Goal: Information Seeking & Learning: Learn about a topic

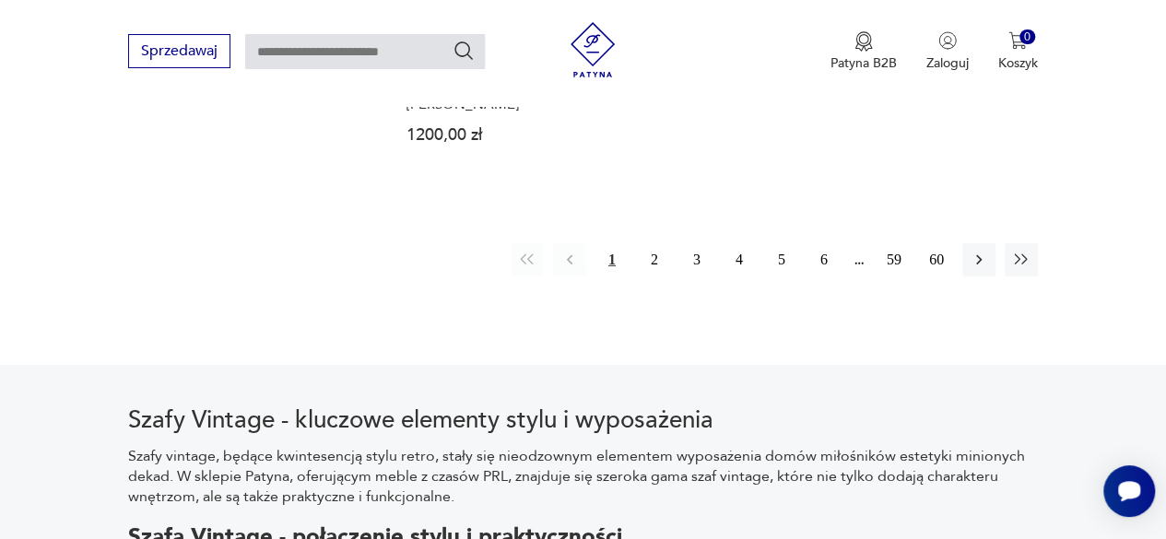
scroll to position [2781, 0]
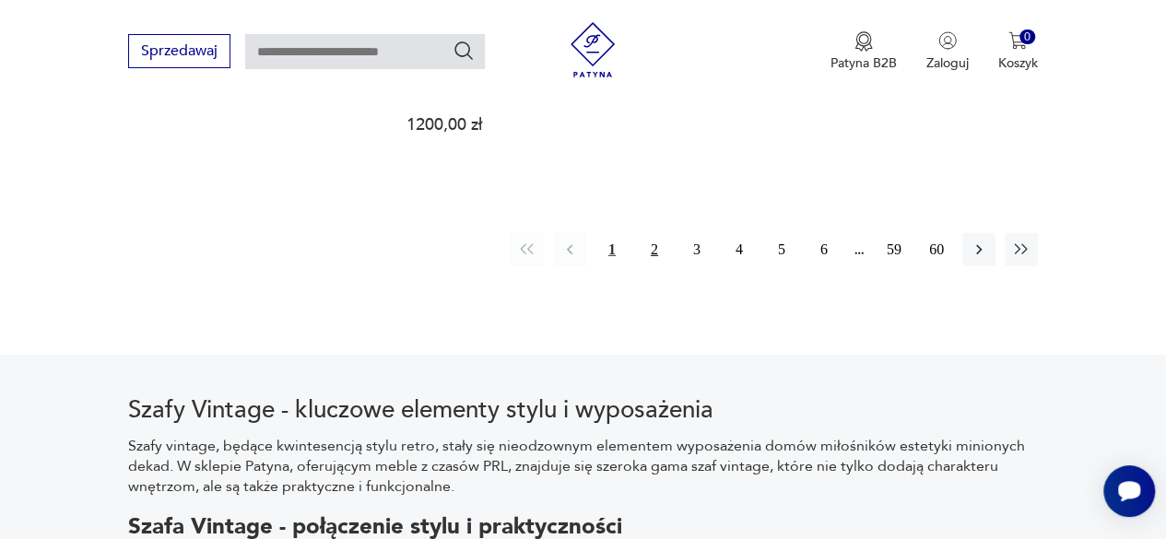
click at [653, 248] on button "2" at bounding box center [654, 249] width 33 height 33
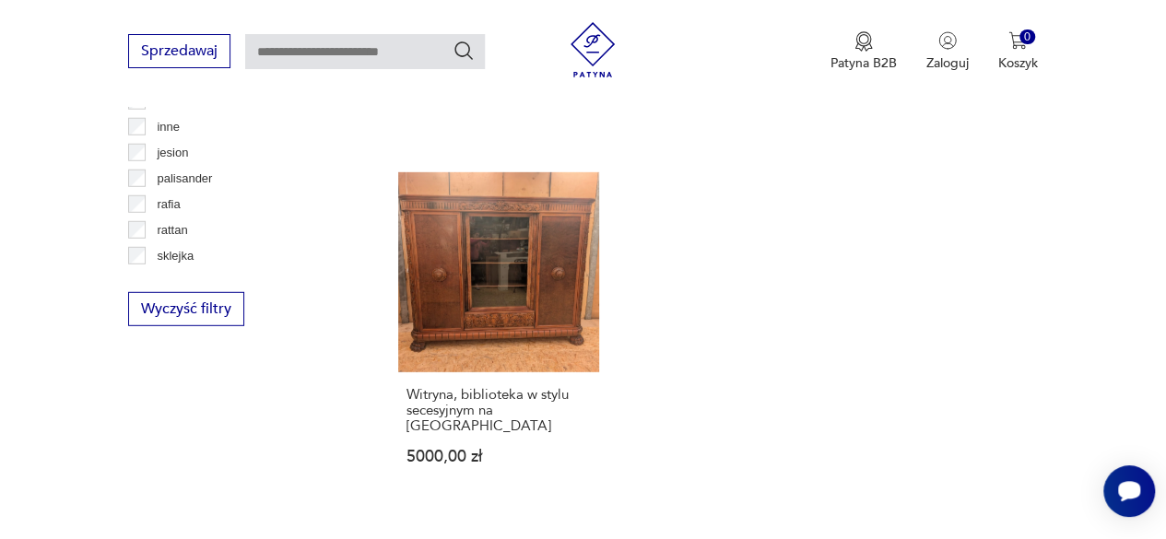
scroll to position [2634, 0]
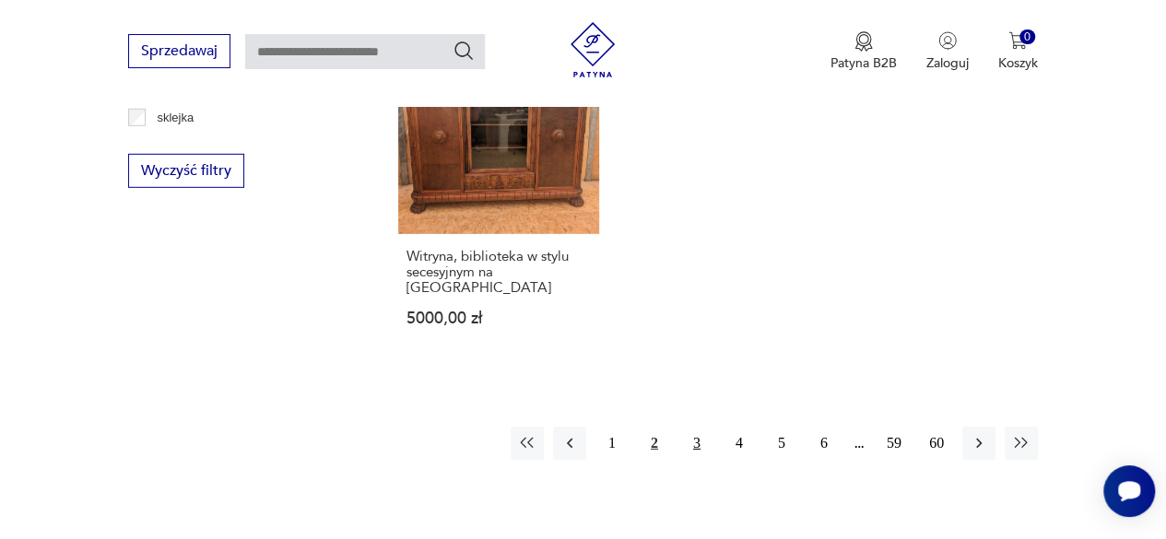
click at [704, 427] on button "3" at bounding box center [696, 443] width 33 height 33
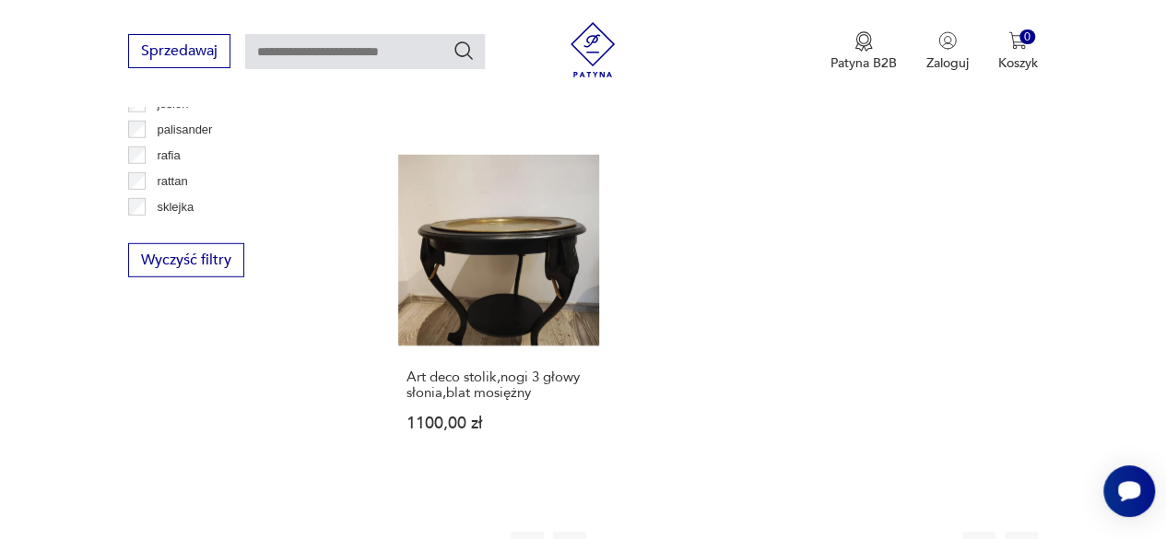
scroll to position [2630, 0]
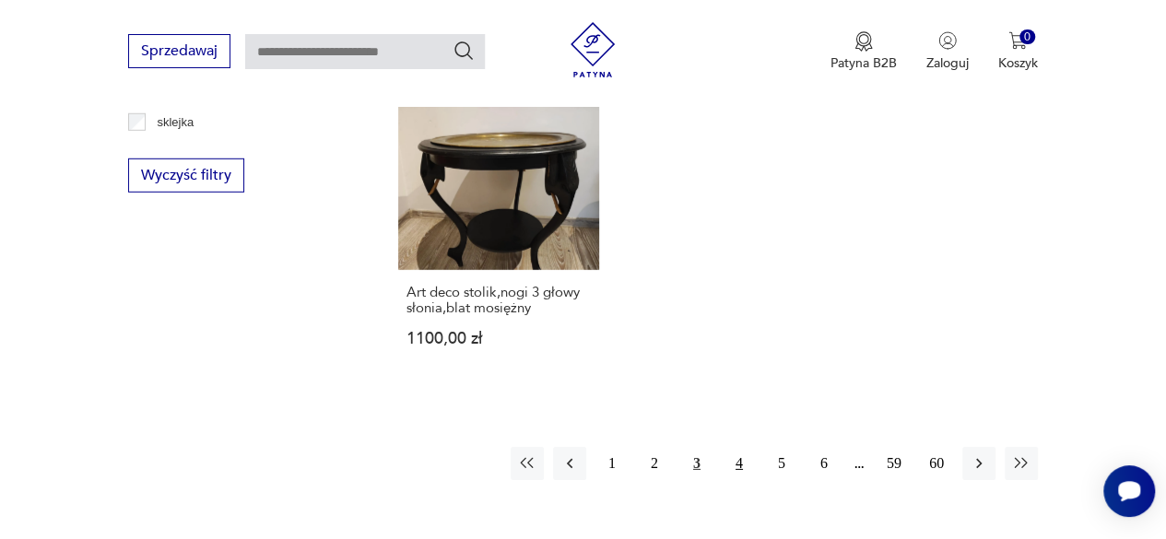
click at [743, 447] on button "4" at bounding box center [738, 463] width 33 height 33
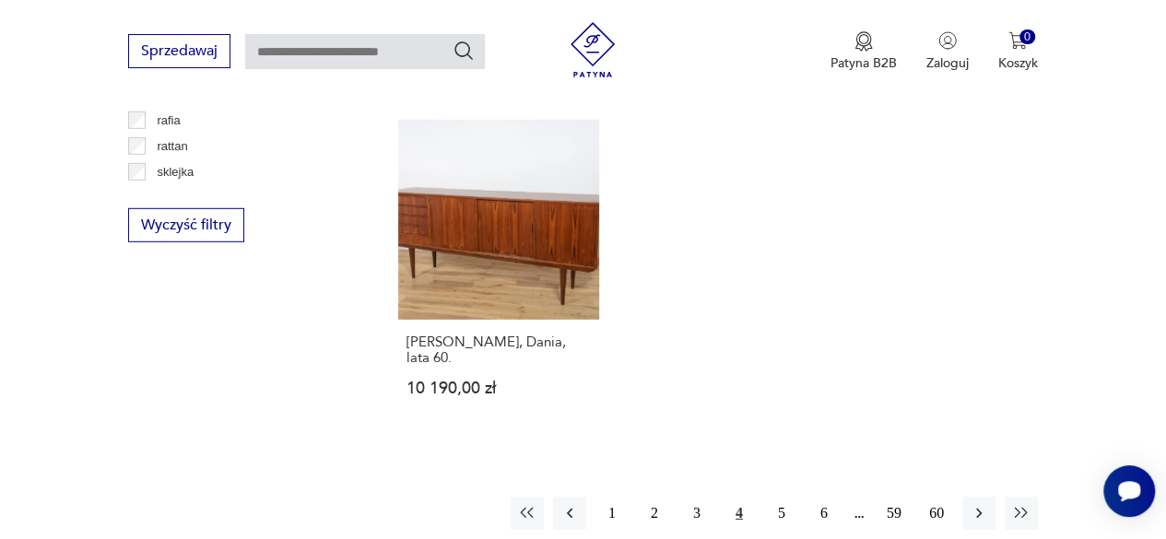
scroll to position [2593, 0]
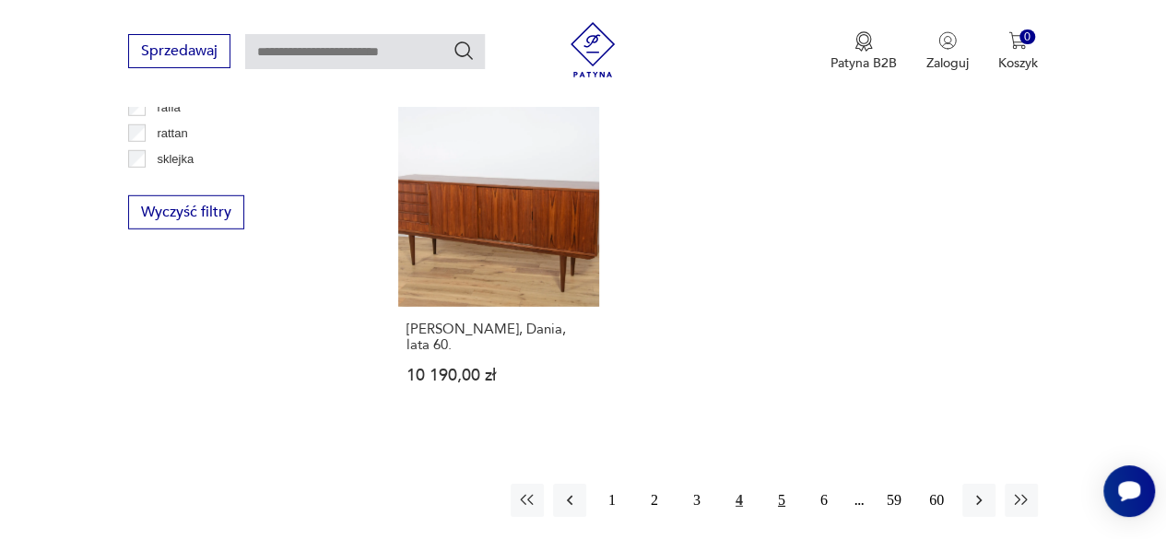
click at [780, 484] on button "5" at bounding box center [781, 500] width 33 height 33
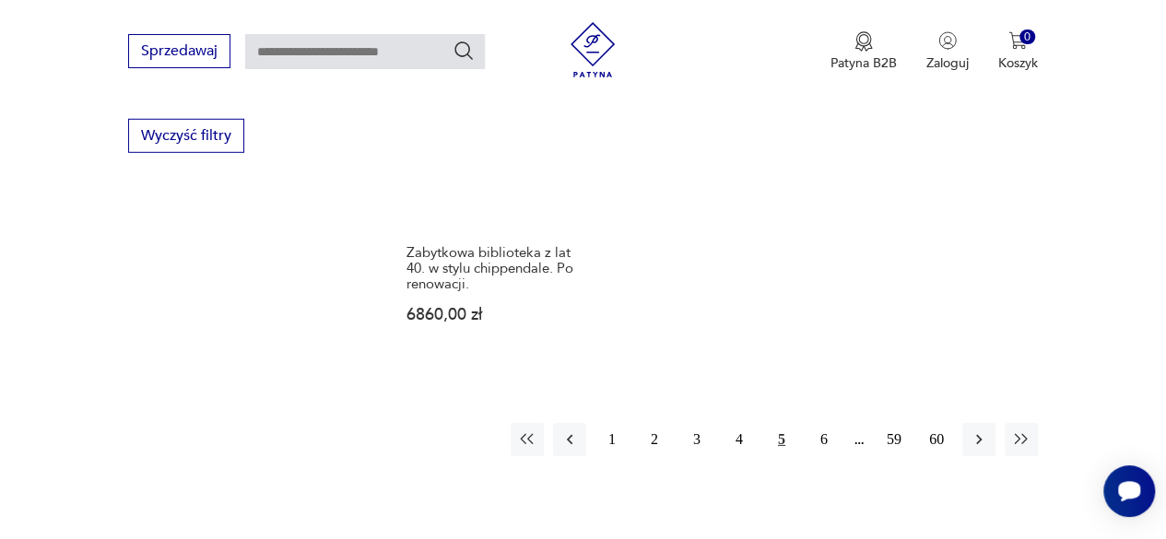
scroll to position [2682, 0]
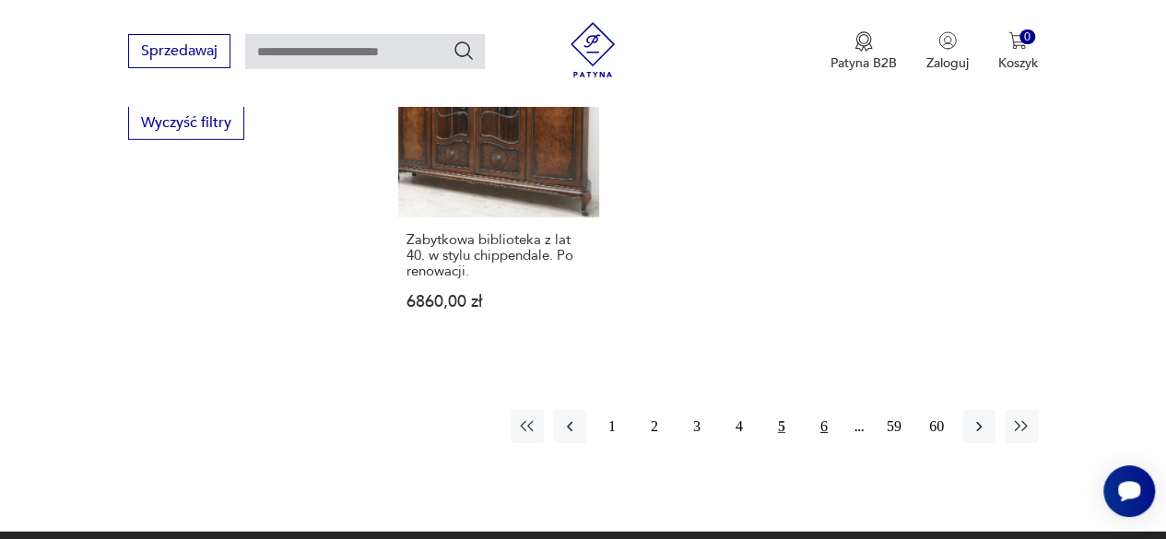
click at [821, 410] on button "6" at bounding box center [823, 426] width 33 height 33
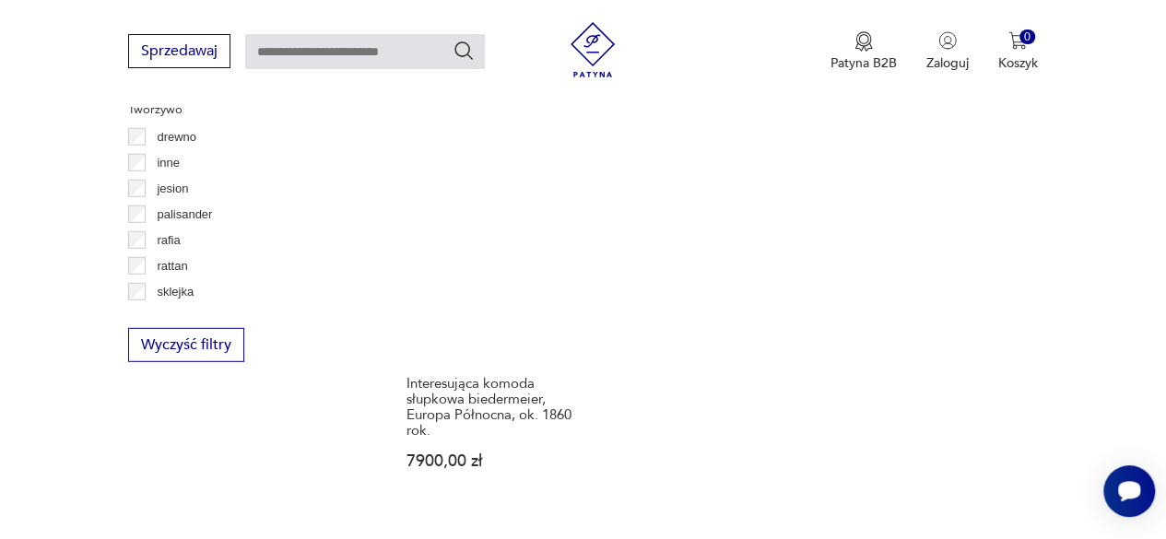
scroll to position [2540, 0]
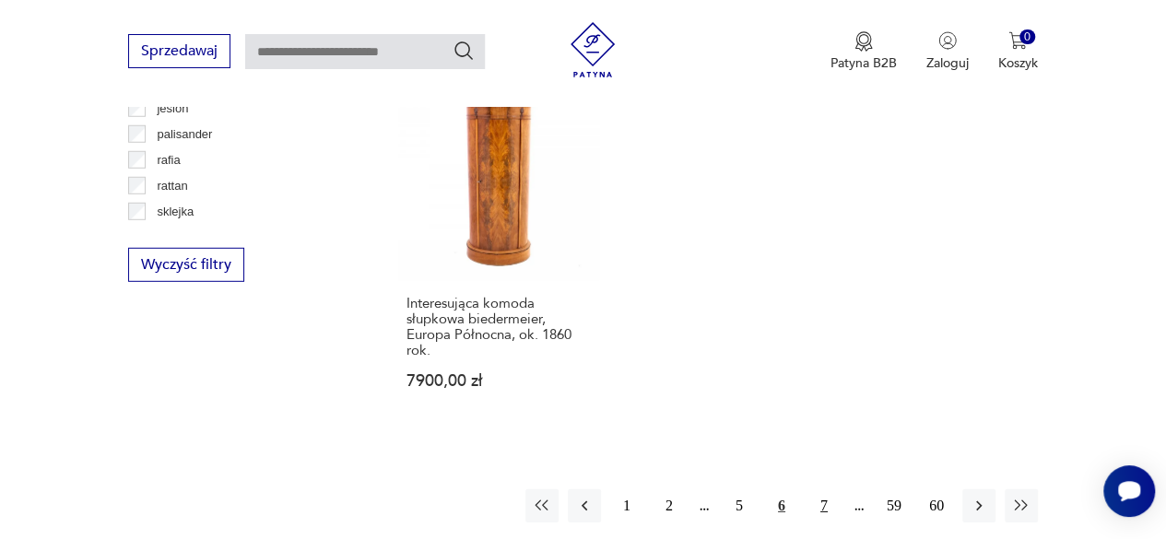
click at [819, 489] on button "7" at bounding box center [823, 505] width 33 height 33
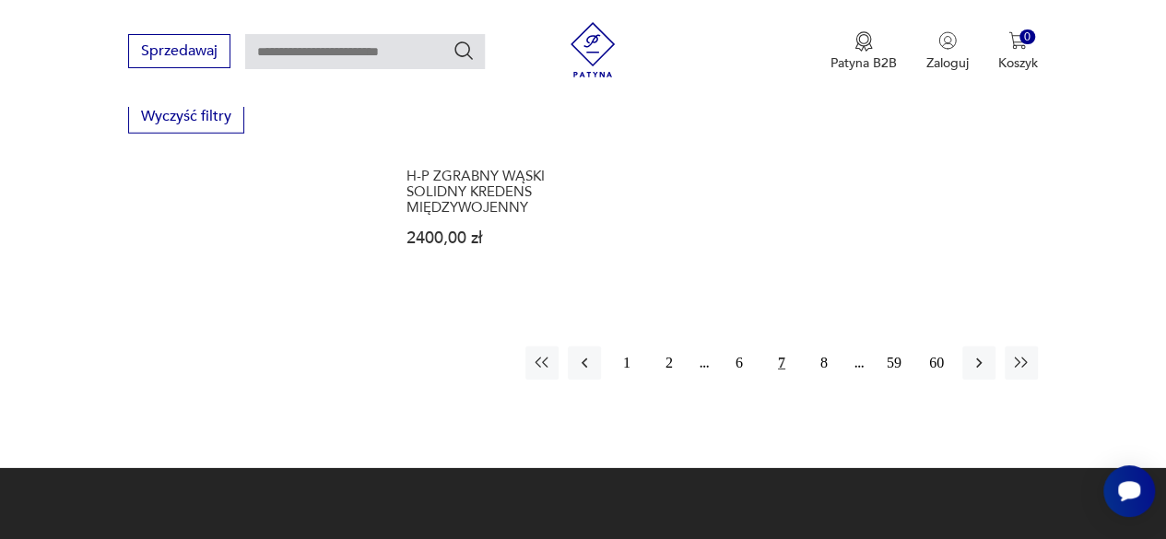
scroll to position [2700, 0]
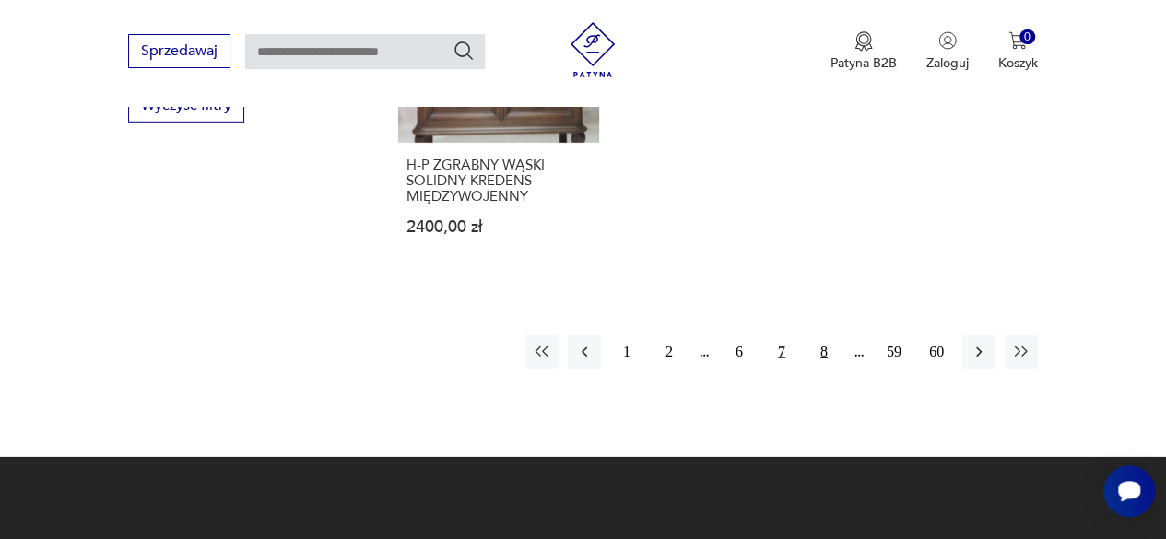
click at [819, 349] on button "8" at bounding box center [823, 351] width 33 height 33
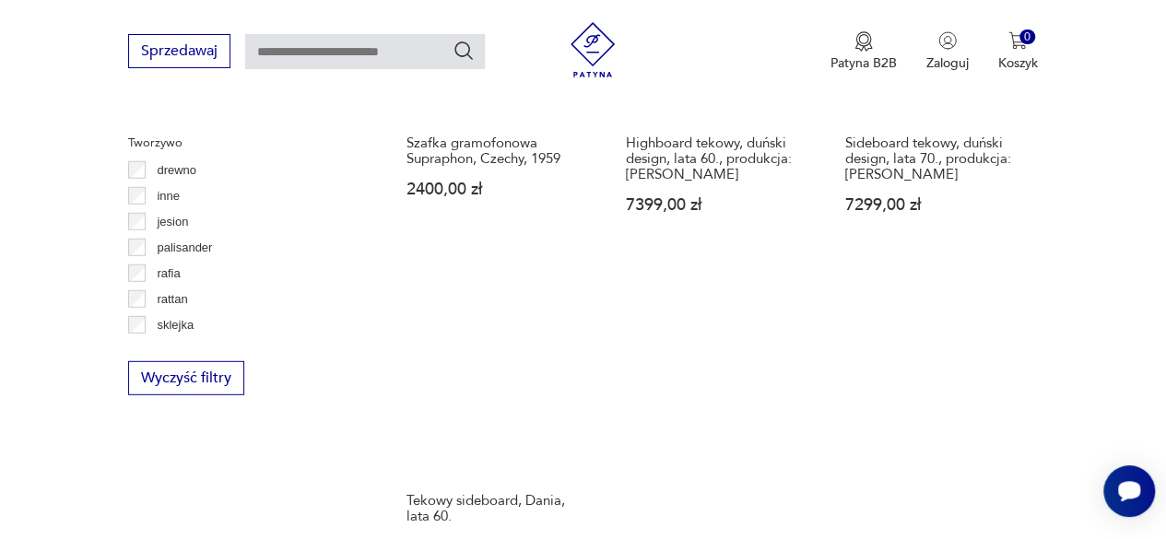
scroll to position [2589, 0]
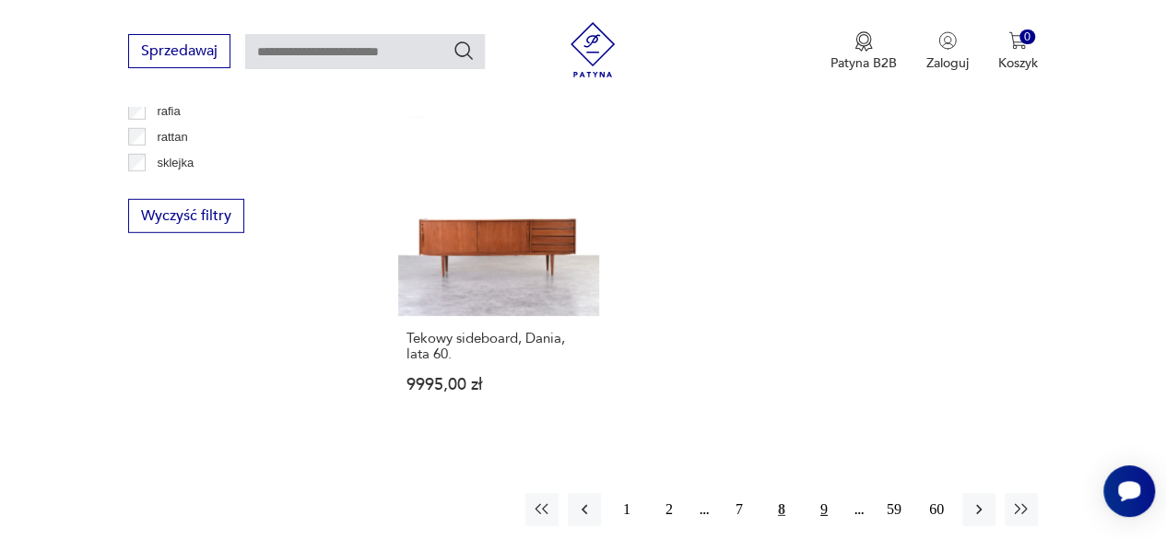
click at [825, 493] on button "9" at bounding box center [823, 509] width 33 height 33
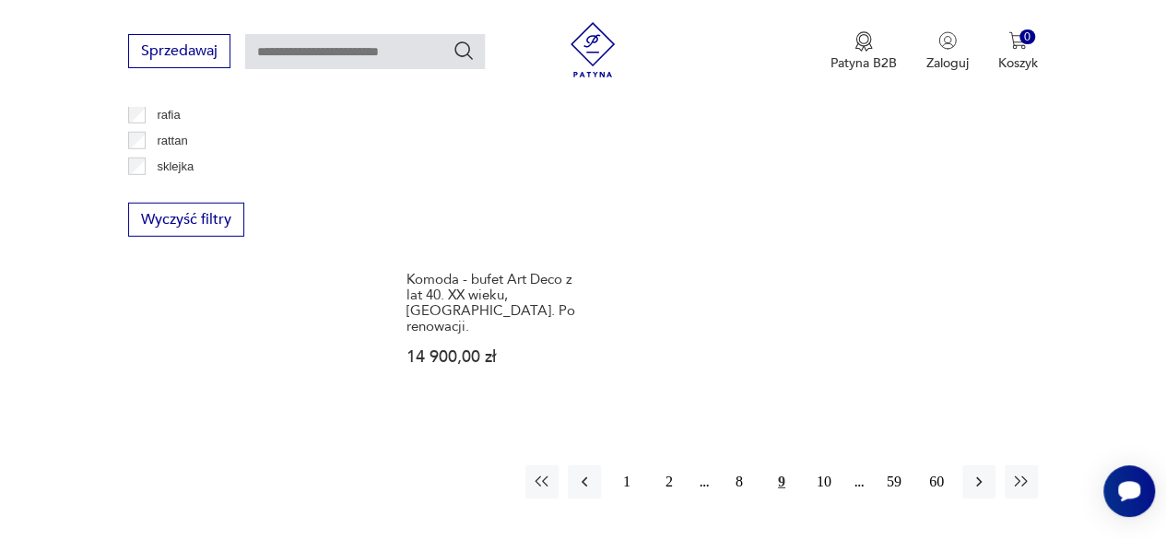
scroll to position [2589, 0]
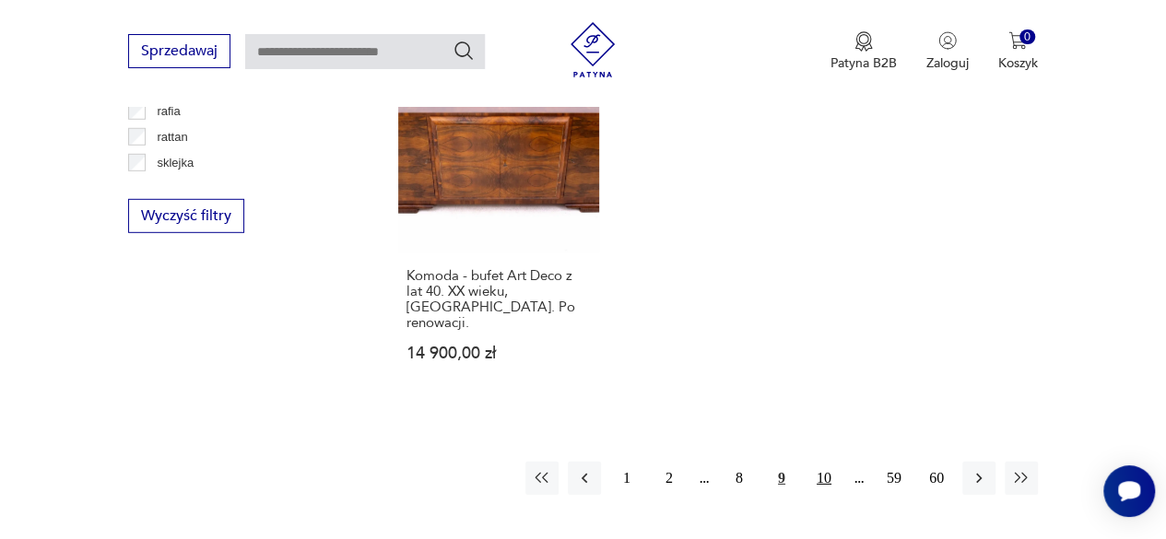
click at [828, 462] on button "10" at bounding box center [823, 478] width 33 height 33
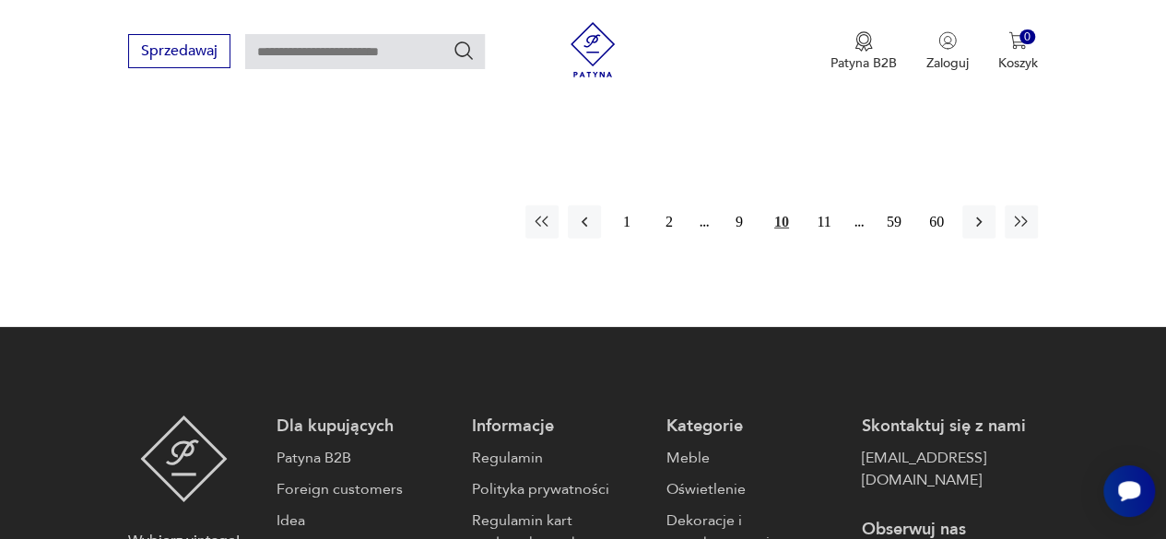
scroll to position [2810, 0]
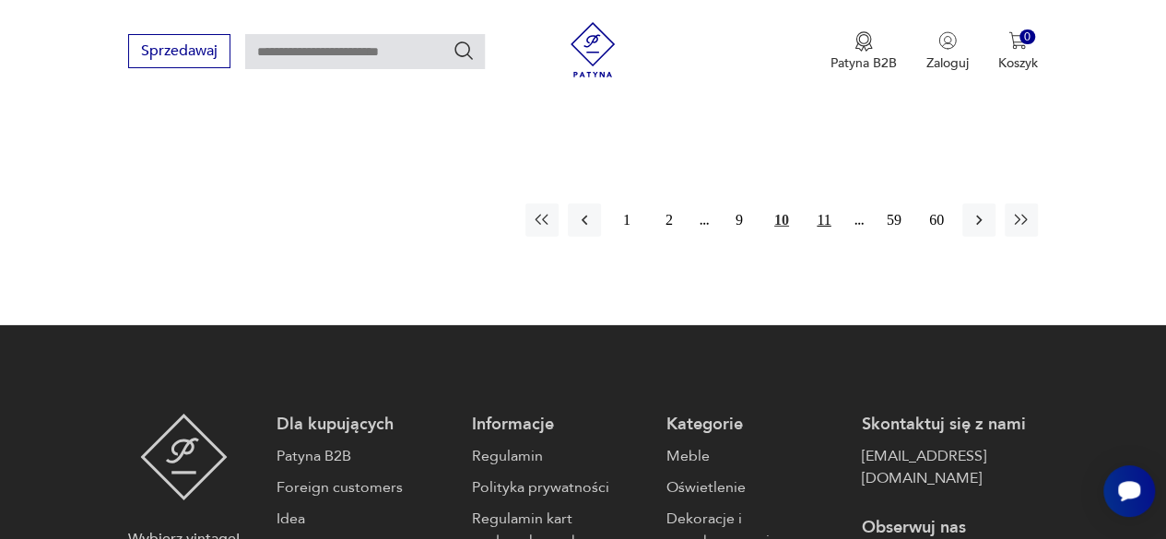
click at [828, 221] on button "11" at bounding box center [823, 220] width 33 height 33
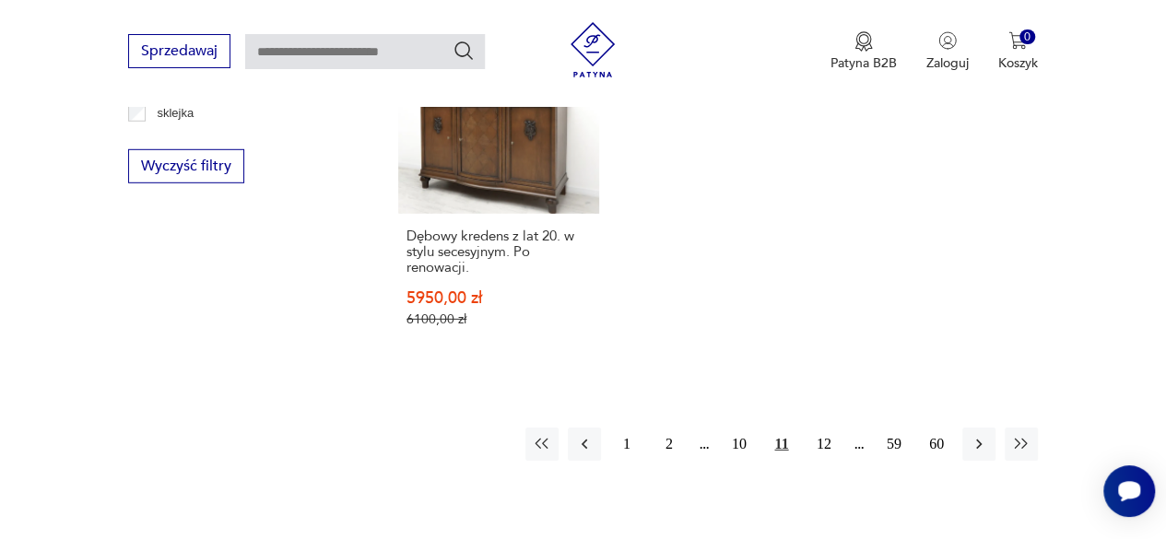
scroll to position [2663, 0]
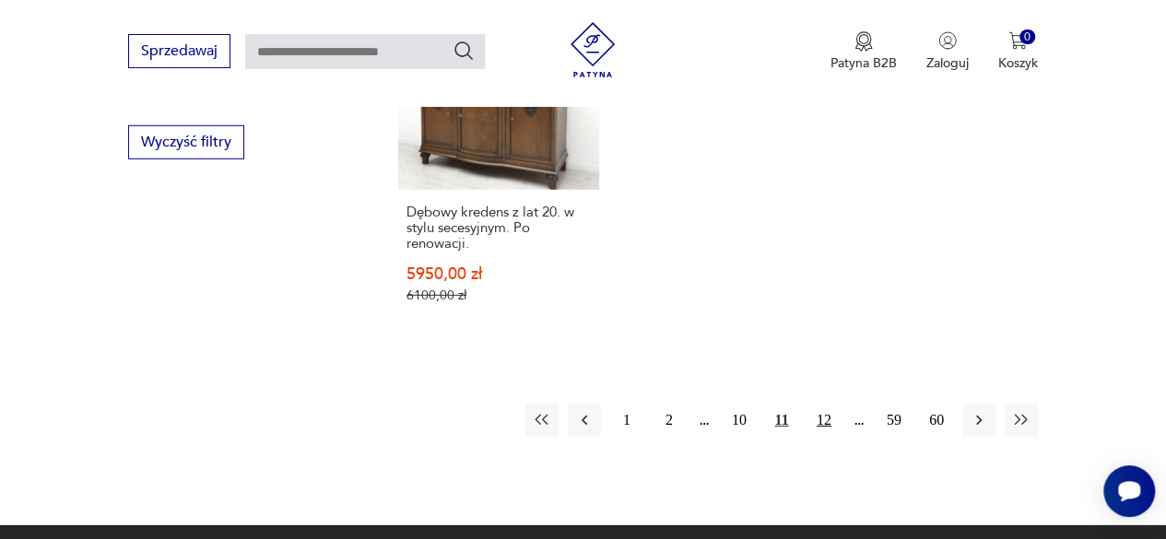
click at [824, 404] on button "12" at bounding box center [823, 420] width 33 height 33
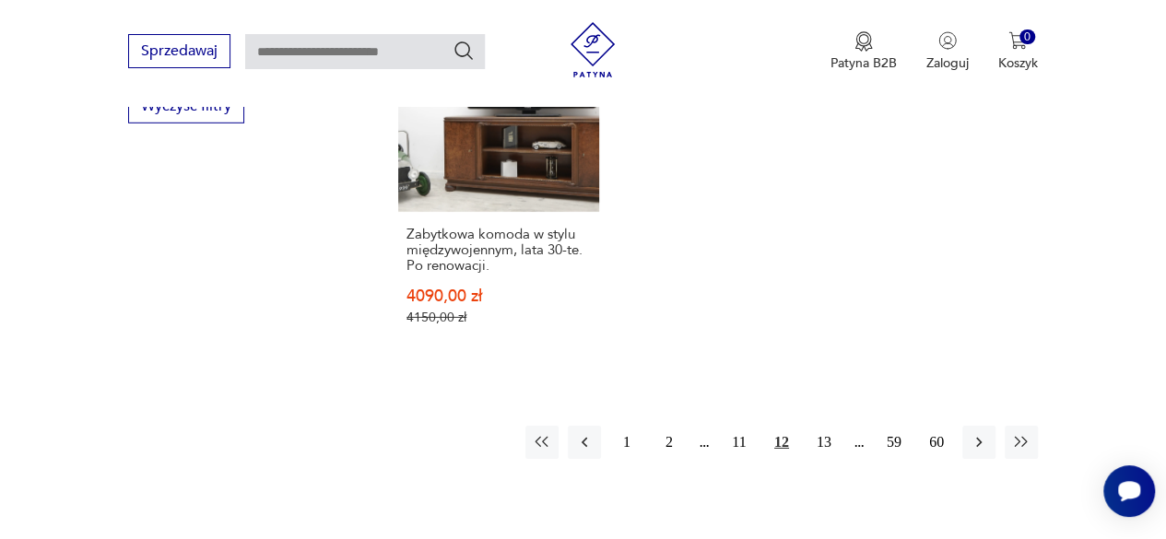
scroll to position [2700, 0]
click at [819, 425] on button "13" at bounding box center [823, 441] width 33 height 33
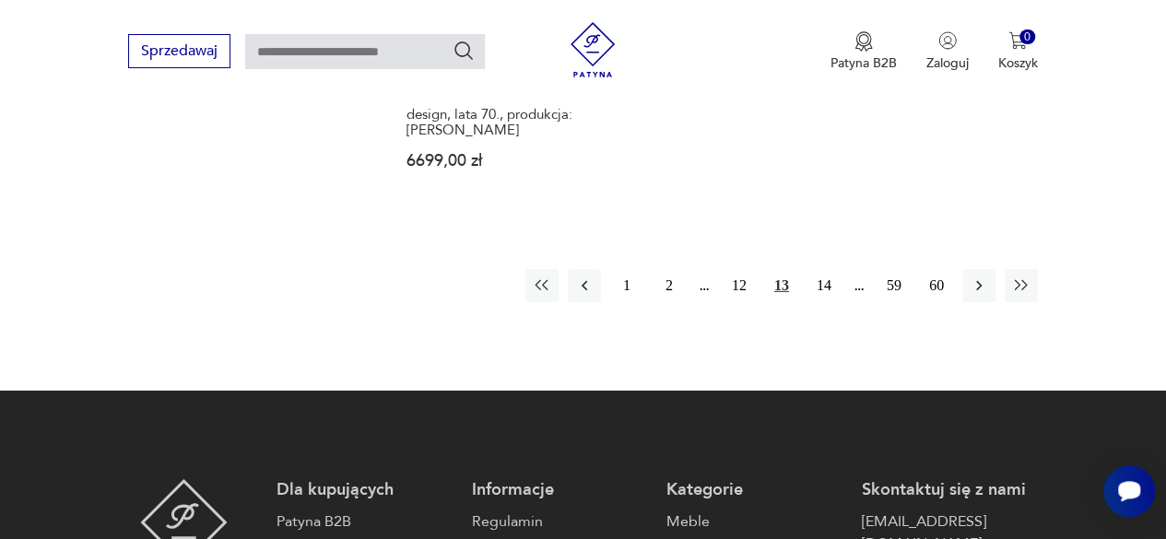
scroll to position [2810, 0]
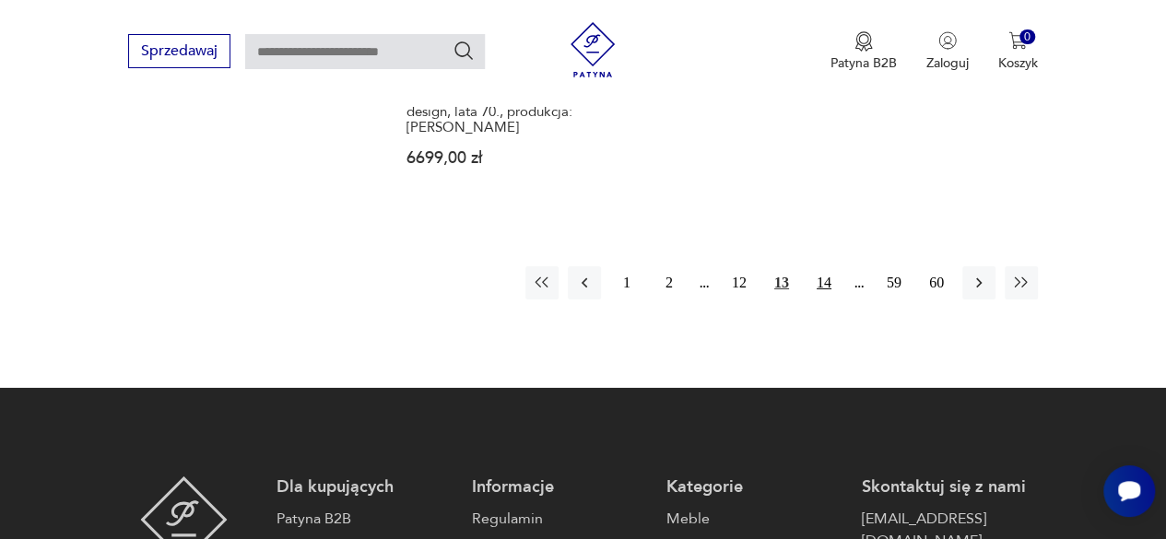
click at [828, 266] on button "14" at bounding box center [823, 282] width 33 height 33
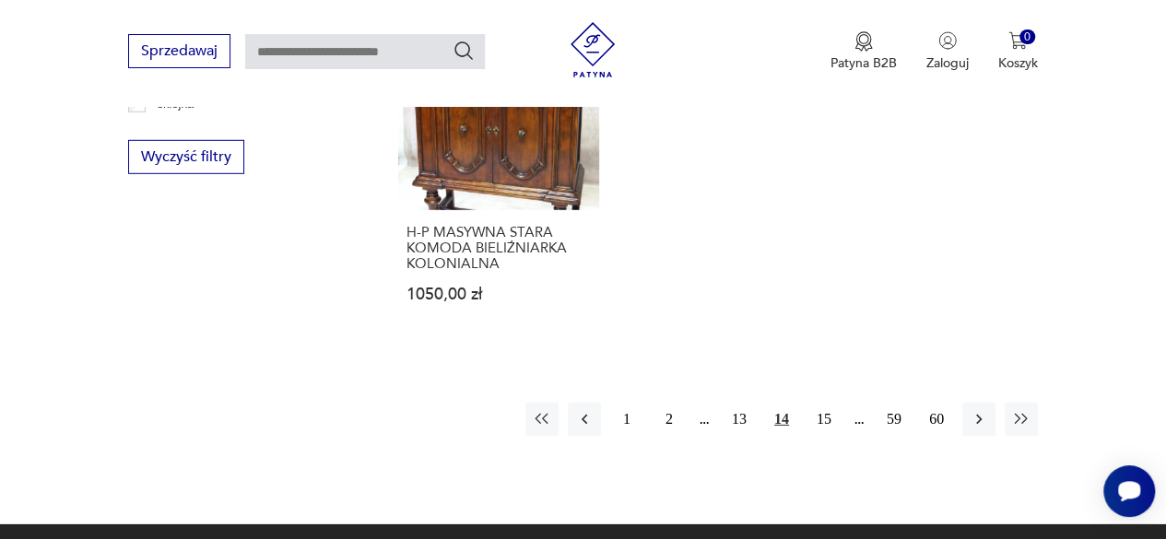
scroll to position [2847, 0]
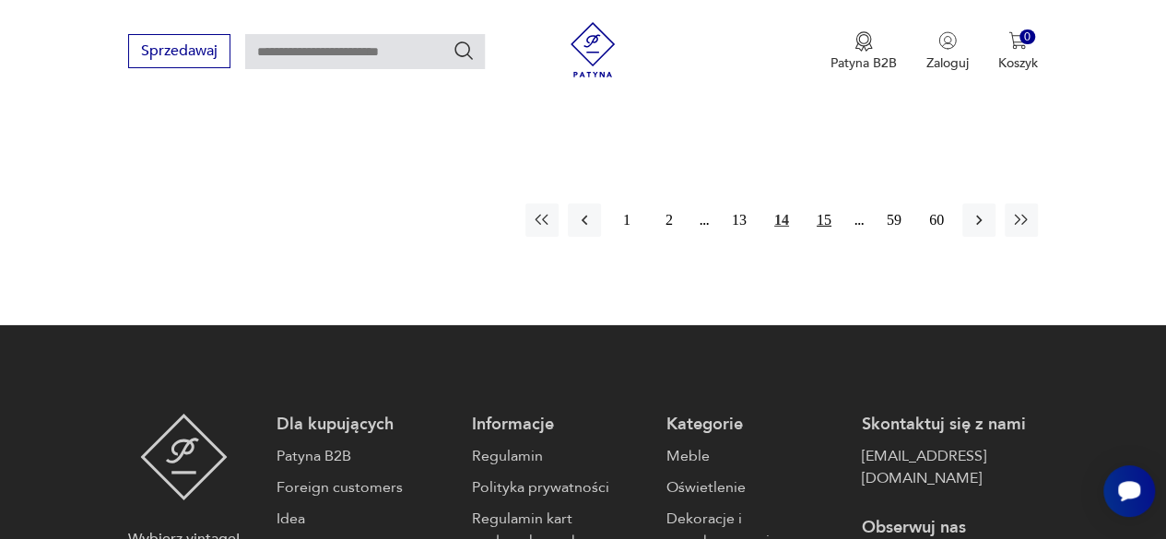
drag, startPoint x: 830, startPoint y: 204, endPoint x: 820, endPoint y: 202, distance: 10.3
click at [820, 204] on button "15" at bounding box center [823, 220] width 33 height 33
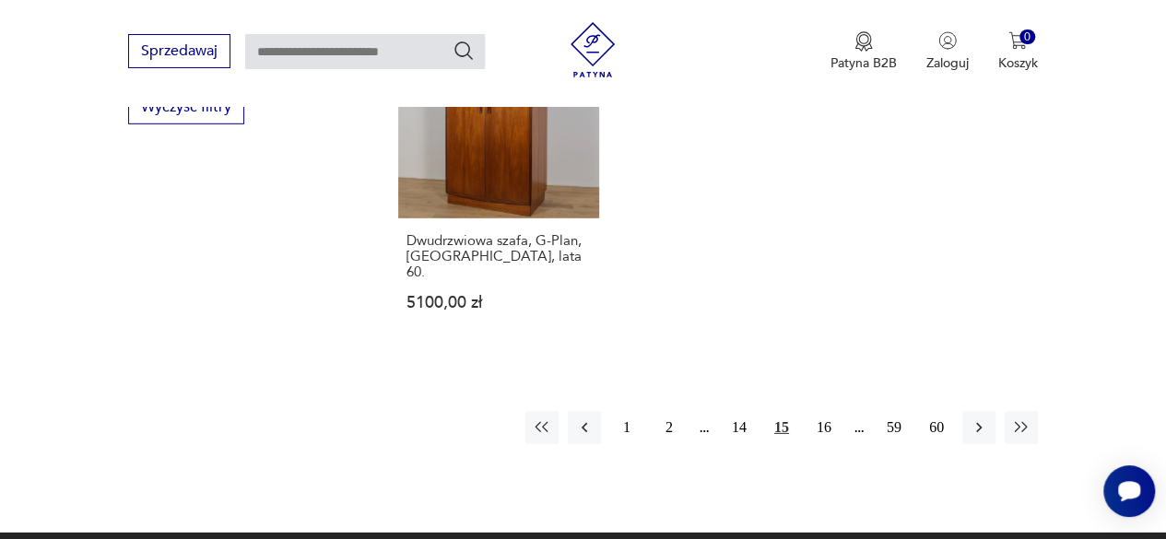
scroll to position [2810, 0]
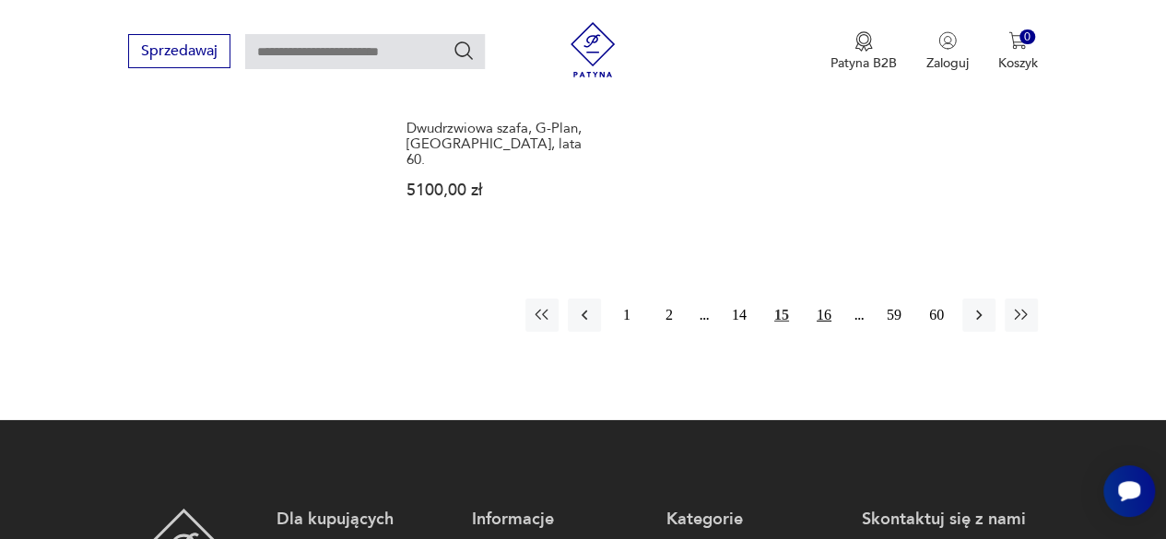
click at [824, 299] on button "16" at bounding box center [823, 315] width 33 height 33
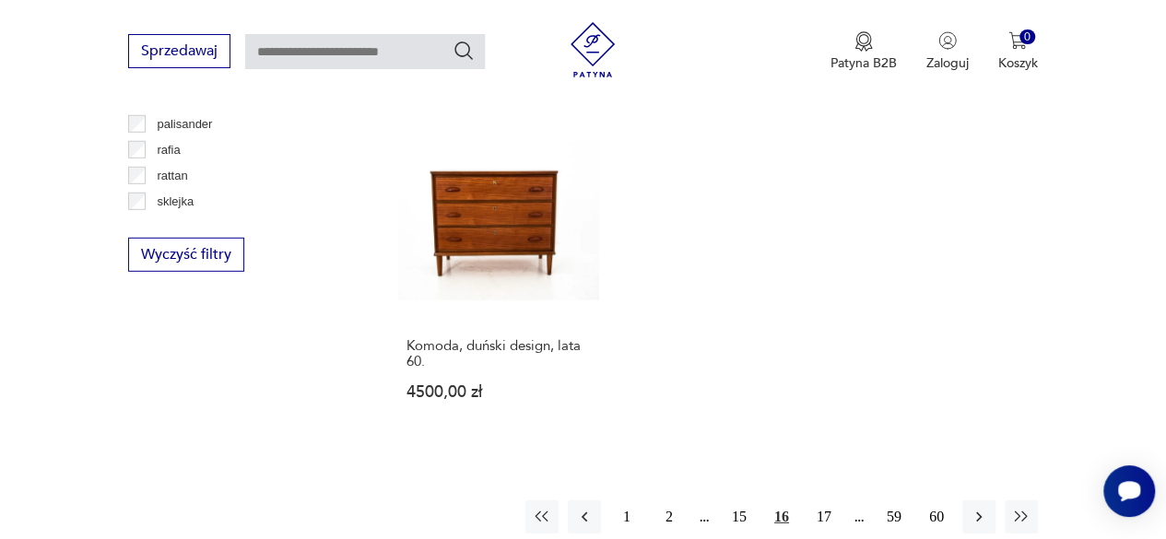
scroll to position [2552, 0]
click at [824, 498] on button "17" at bounding box center [823, 514] width 33 height 33
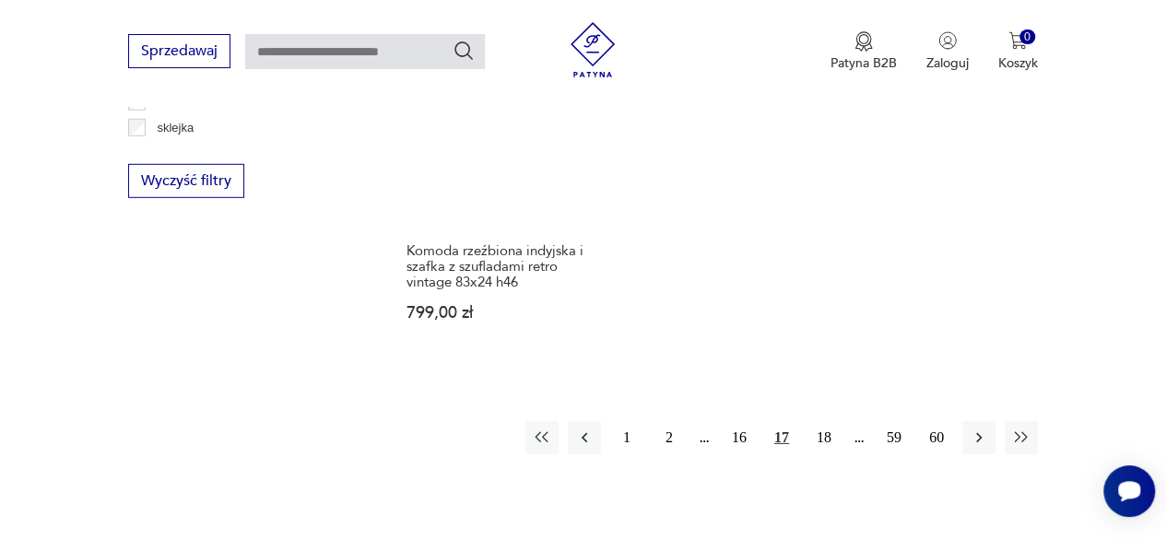
scroll to position [2663, 0]
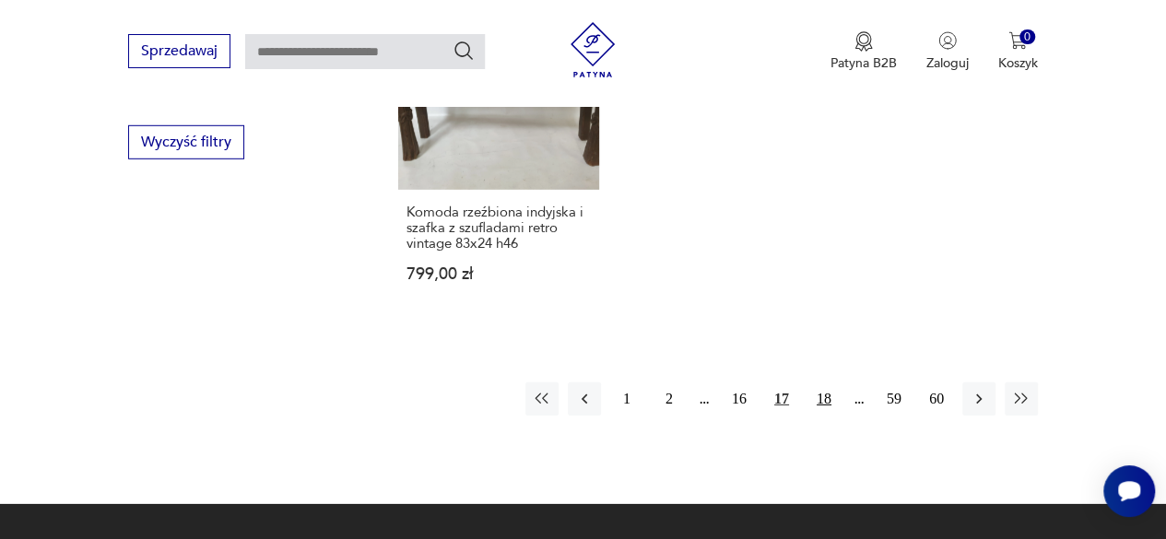
click at [827, 382] on button "18" at bounding box center [823, 398] width 33 height 33
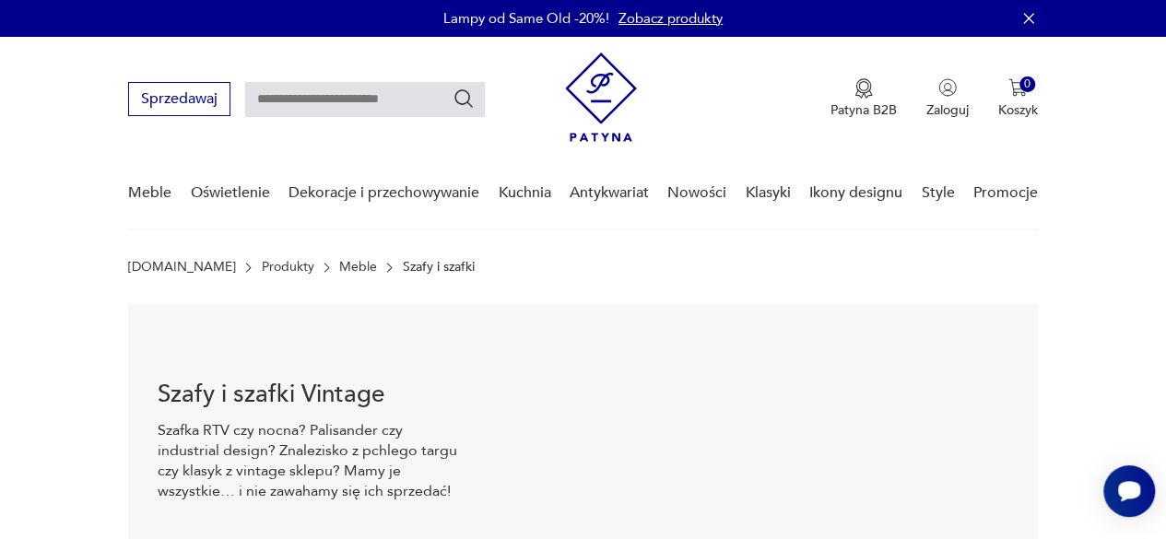
click at [326, 104] on input "text" at bounding box center [365, 99] width 240 height 35
type input "*****"
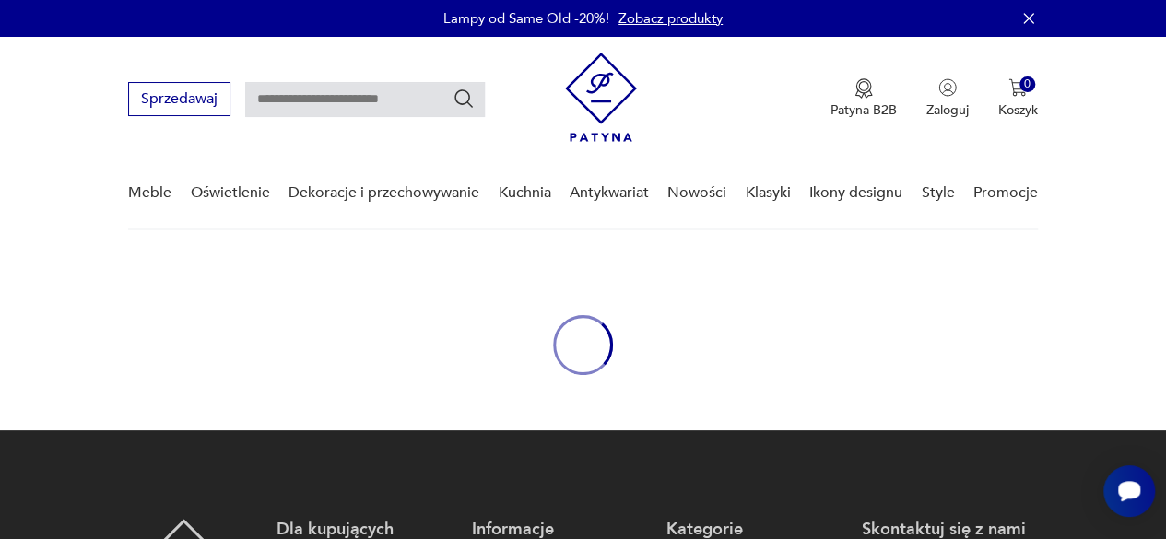
type input "*****"
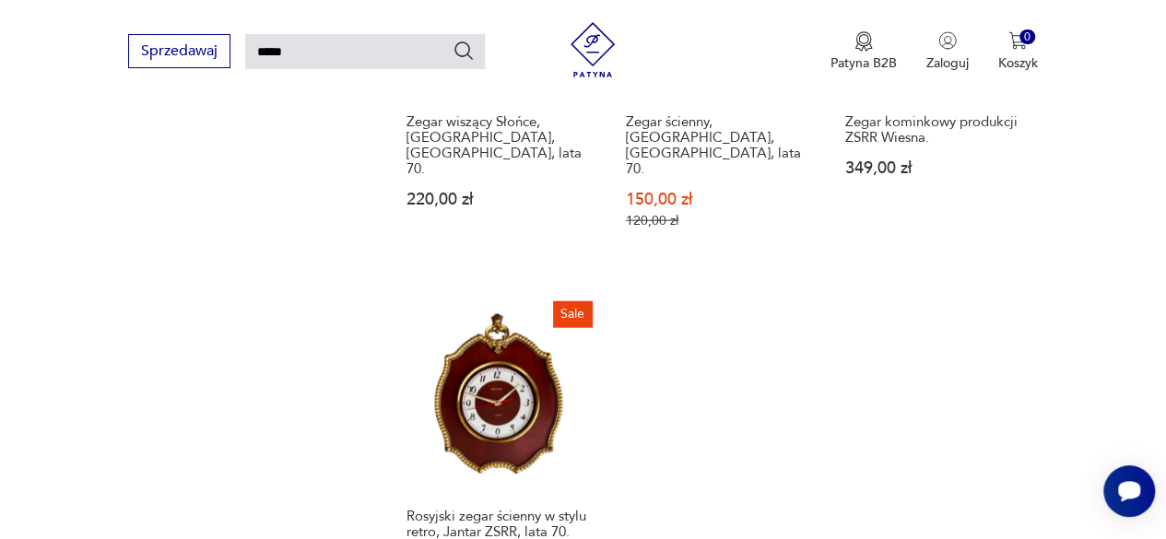
scroll to position [2073, 0]
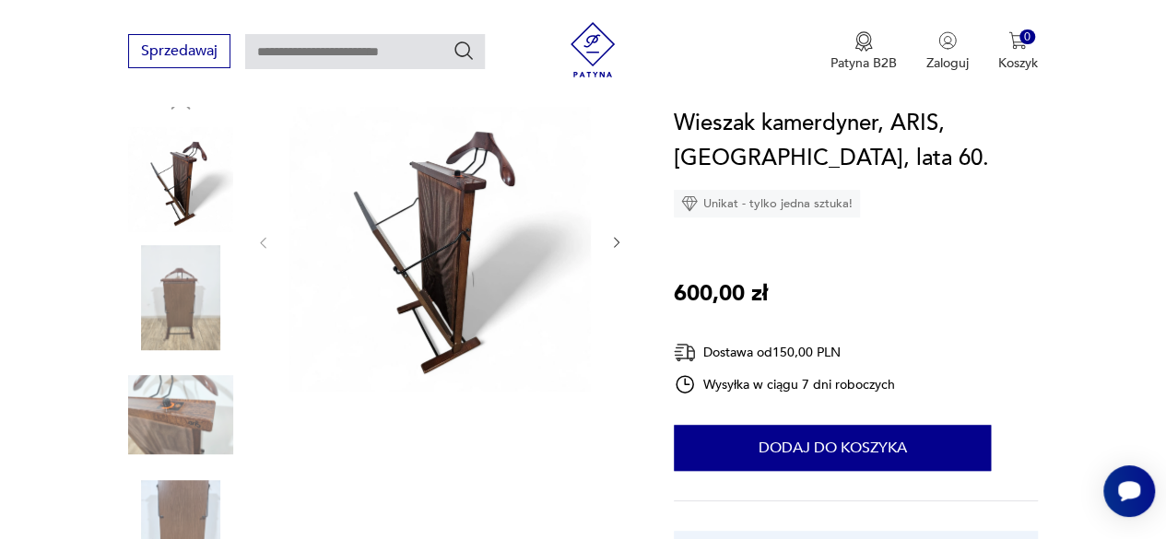
scroll to position [221, 0]
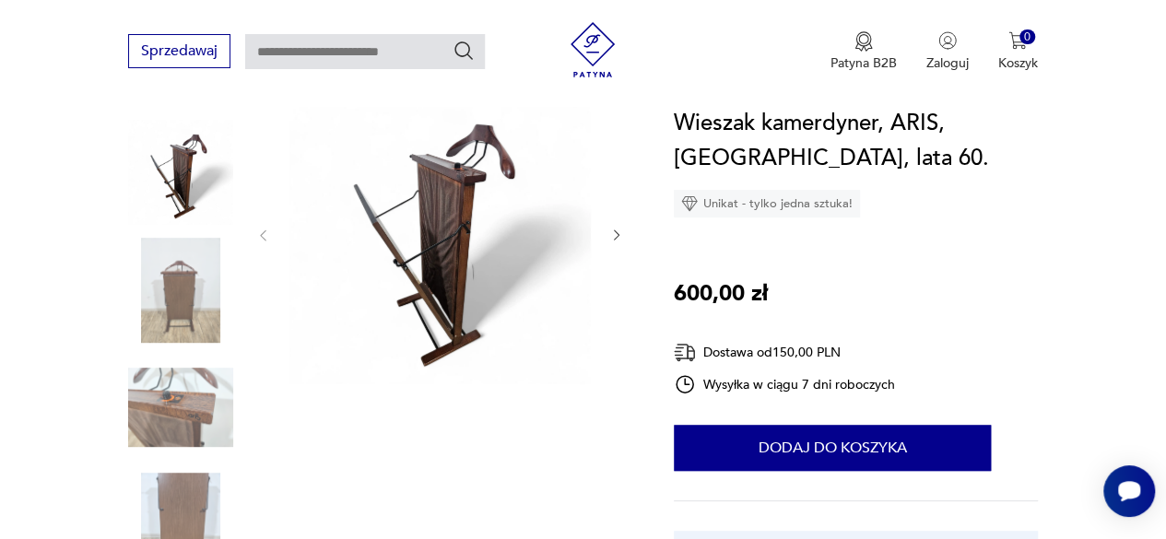
click at [615, 235] on icon "button" at bounding box center [616, 235] width 15 height 15
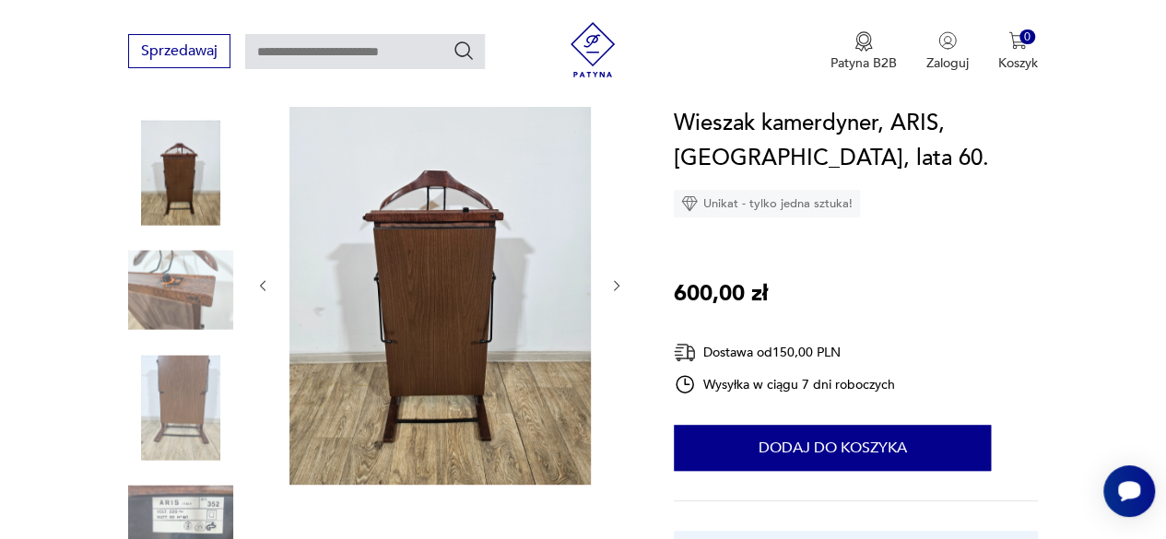
click at [614, 289] on icon "button" at bounding box center [616, 285] width 15 height 15
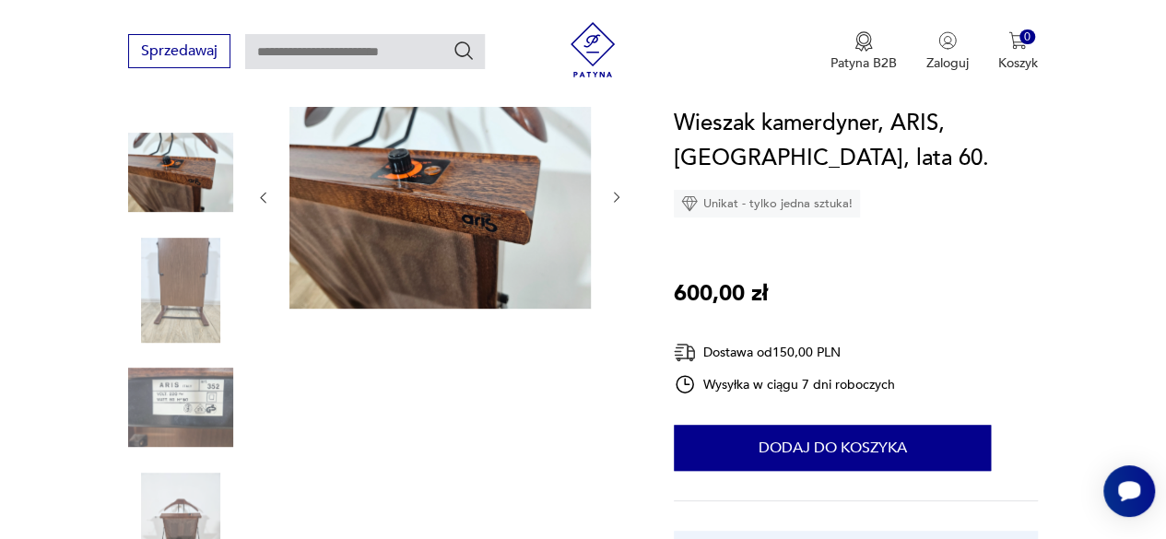
click at [173, 311] on img at bounding box center [180, 290] width 105 height 105
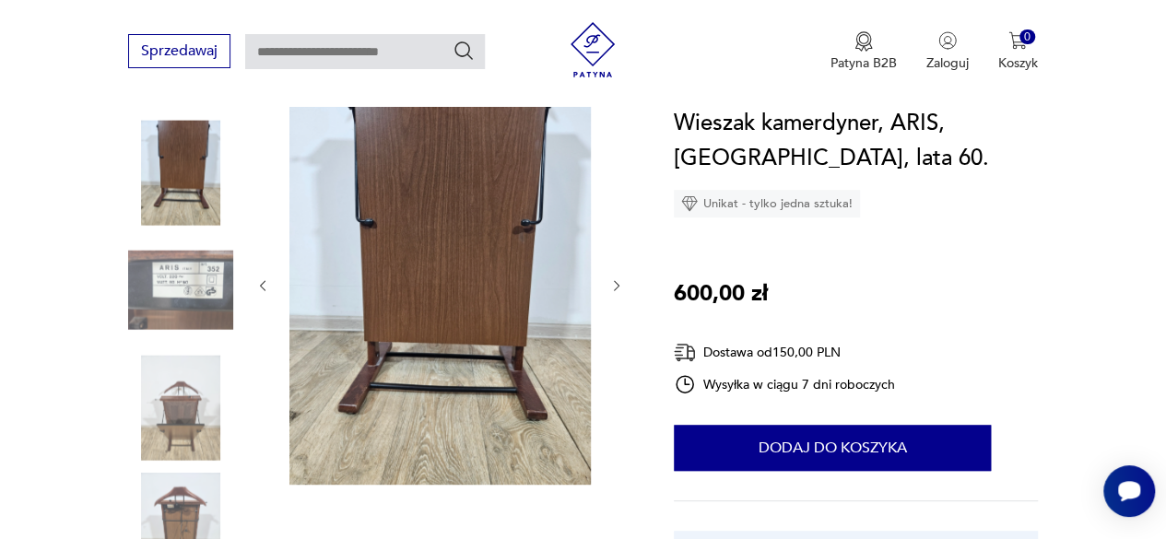
click at [182, 405] on img at bounding box center [180, 407] width 105 height 105
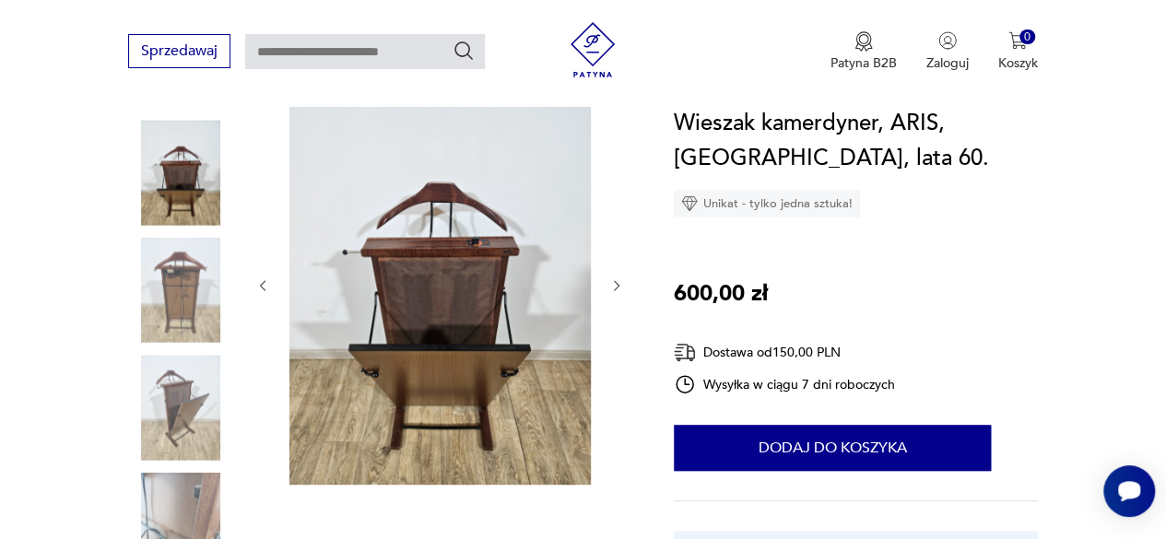
click at [179, 487] on img at bounding box center [180, 525] width 105 height 105
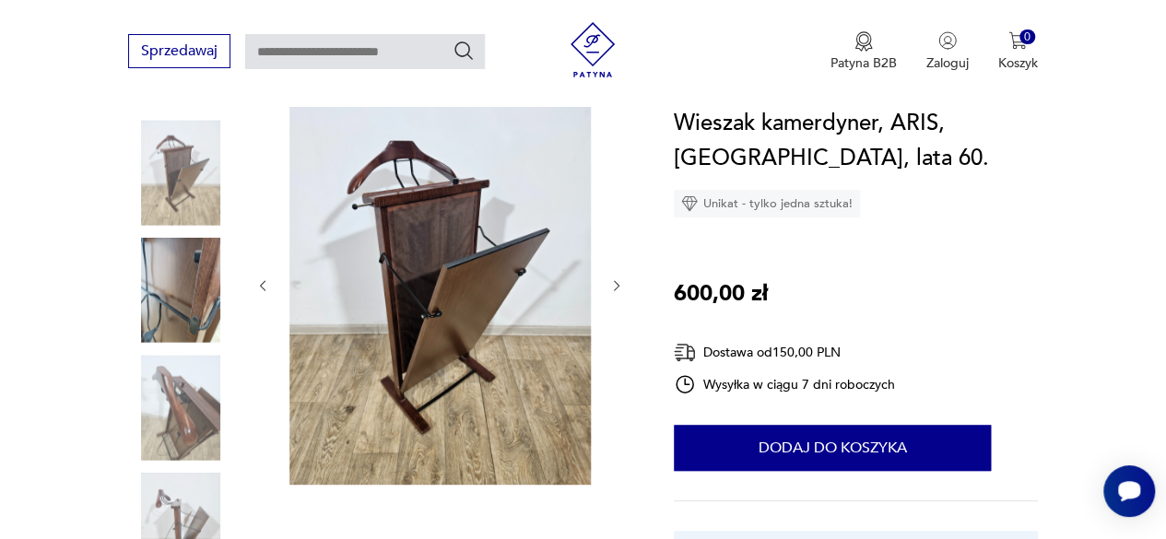
click at [188, 494] on img at bounding box center [180, 525] width 105 height 105
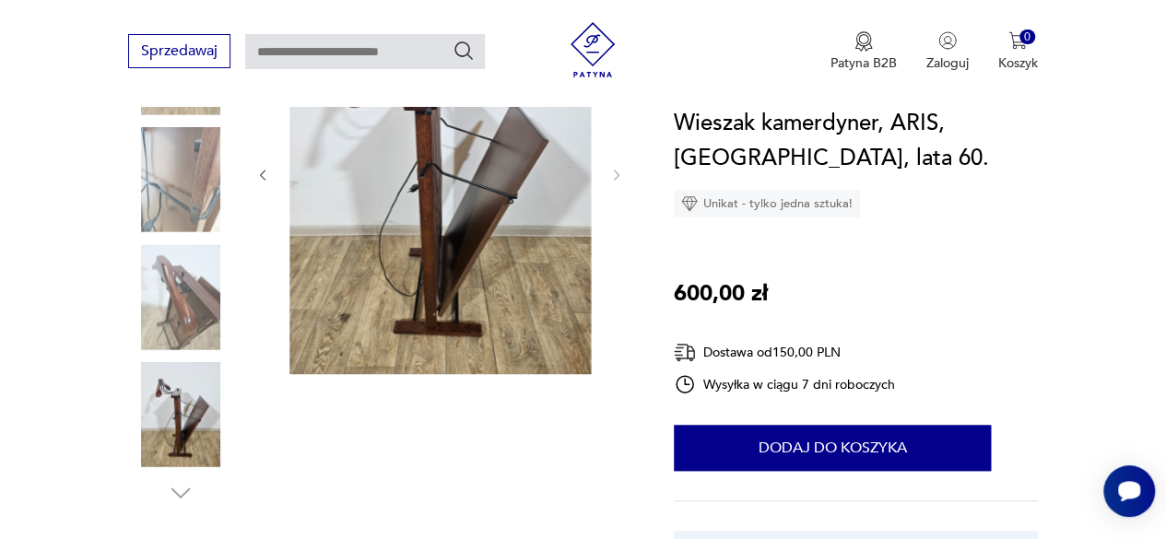
scroll to position [369, 0]
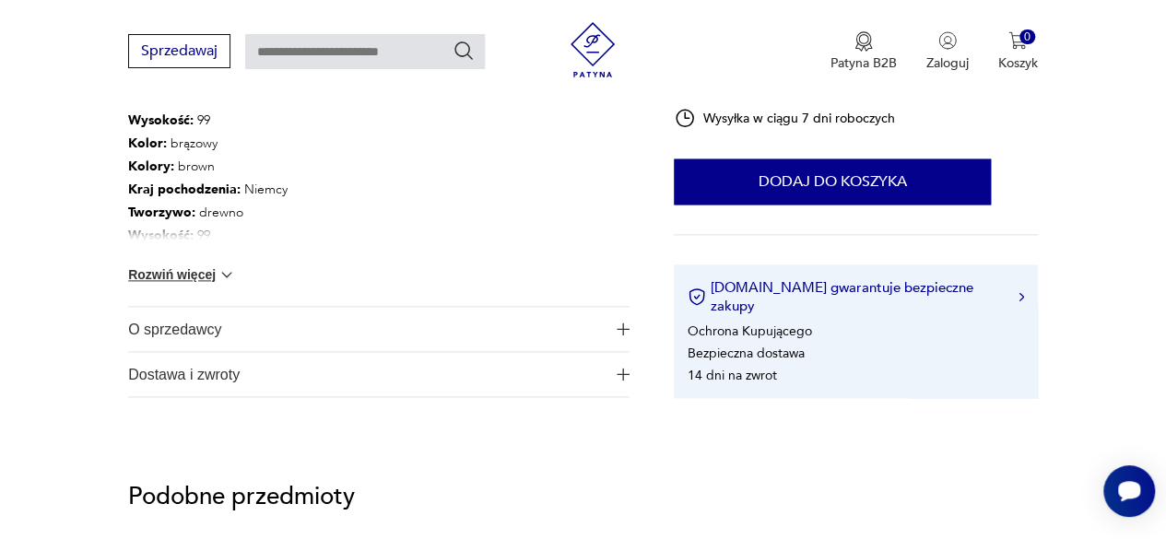
scroll to position [1098, 0]
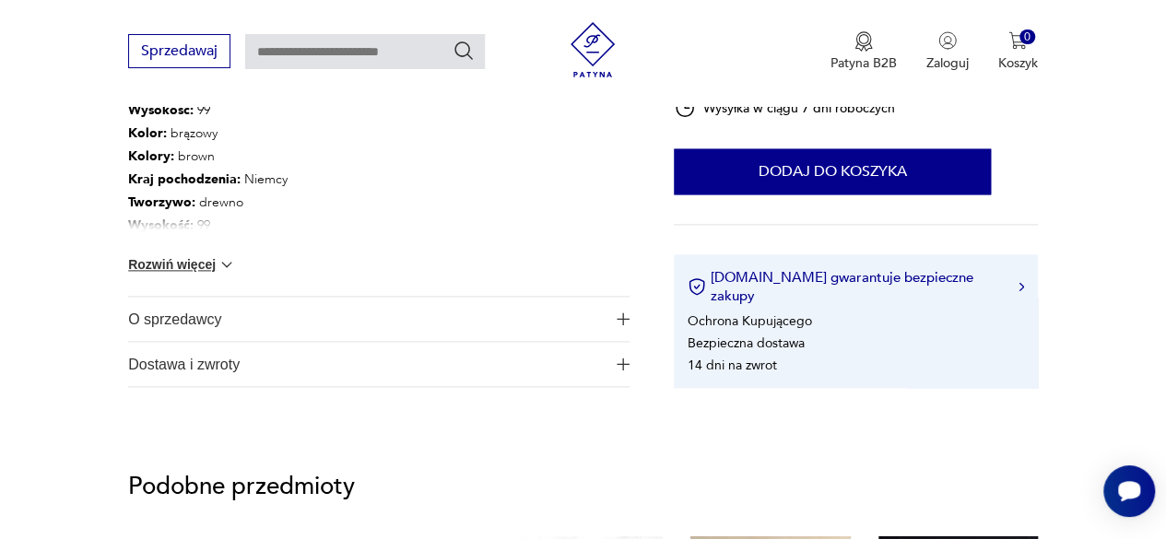
click at [186, 261] on button "Rozwiń więcej" at bounding box center [181, 264] width 107 height 18
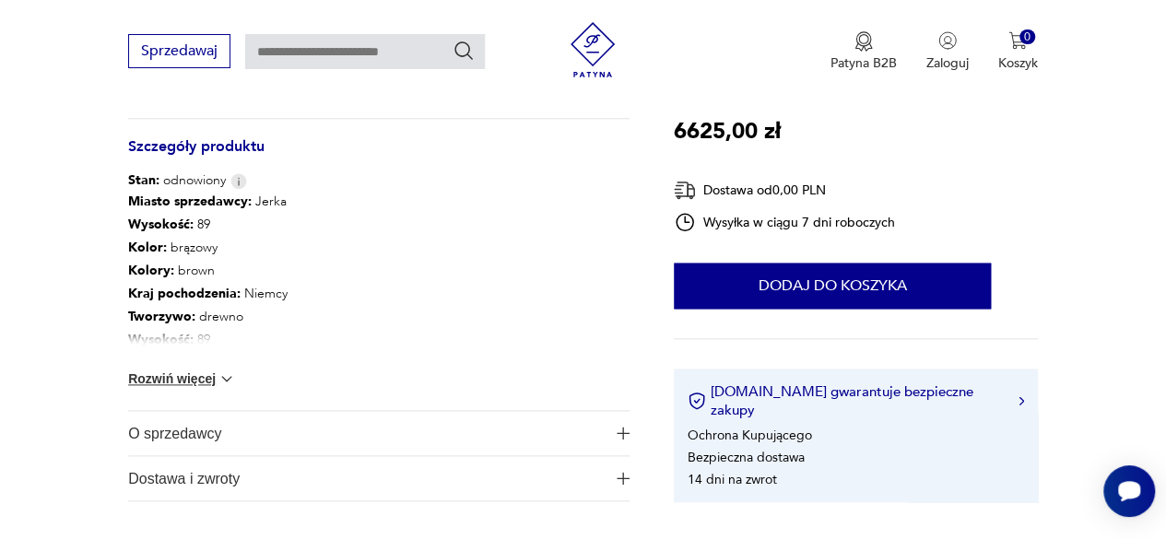
scroll to position [1041, 0]
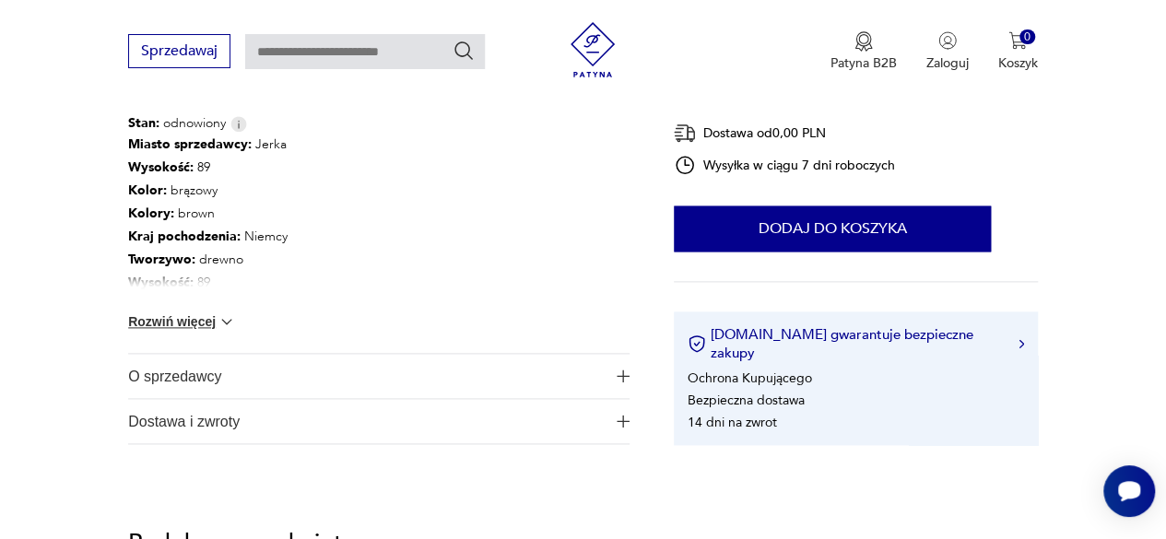
click at [182, 318] on button "Rozwiń więcej" at bounding box center [181, 321] width 107 height 18
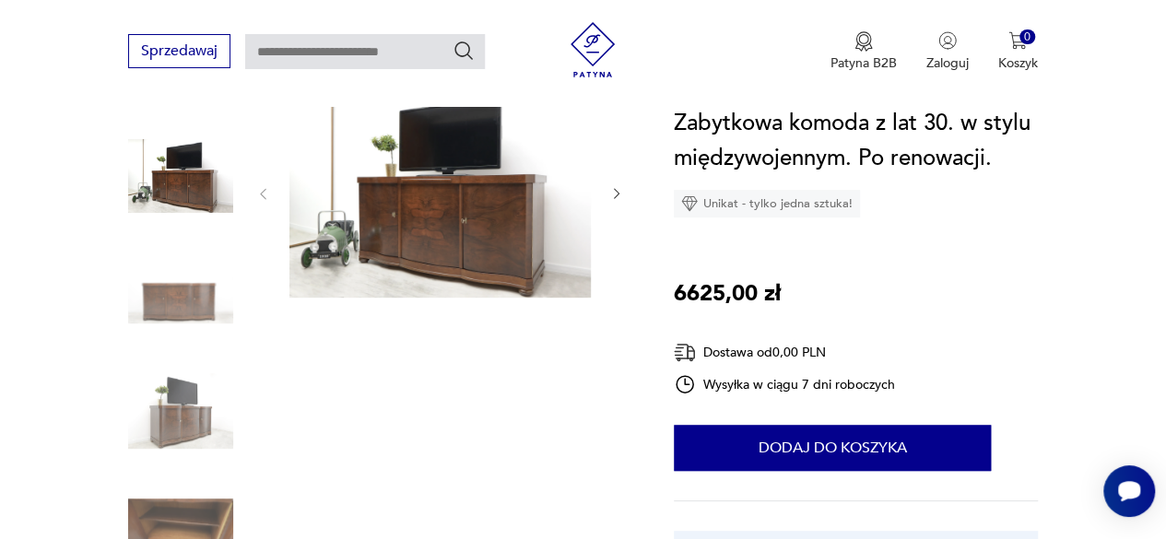
scroll to position [199, 0]
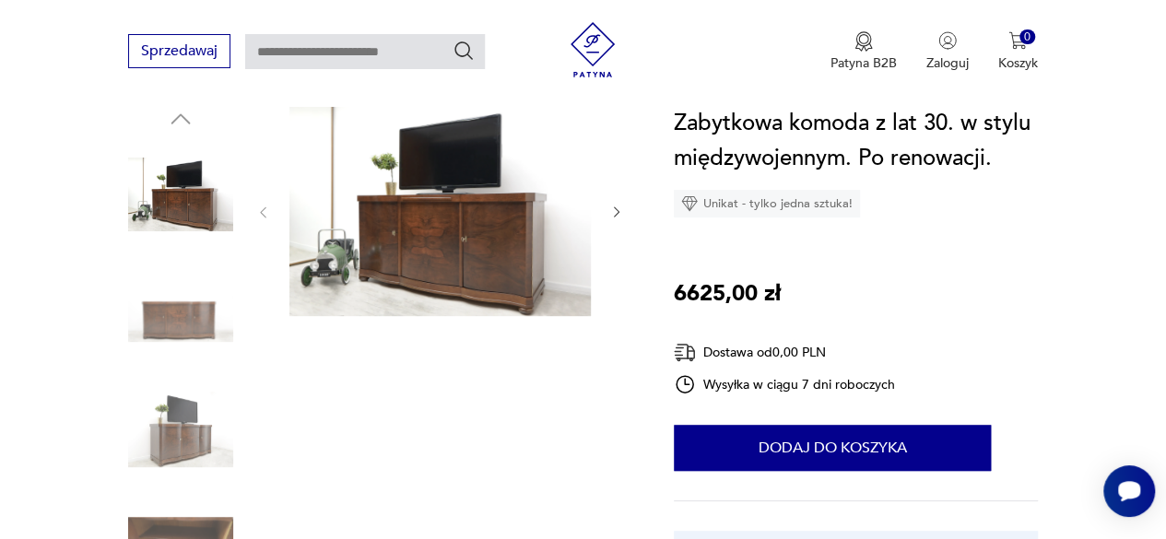
click at [615, 215] on icon "button" at bounding box center [617, 212] width 6 height 10
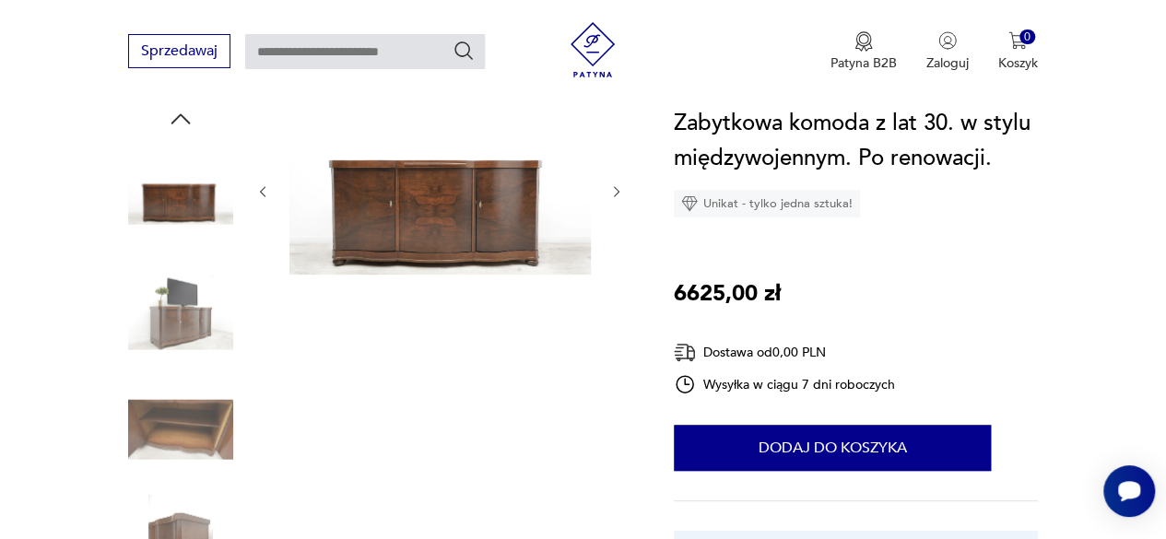
click at [614, 193] on icon "button" at bounding box center [616, 191] width 15 height 15
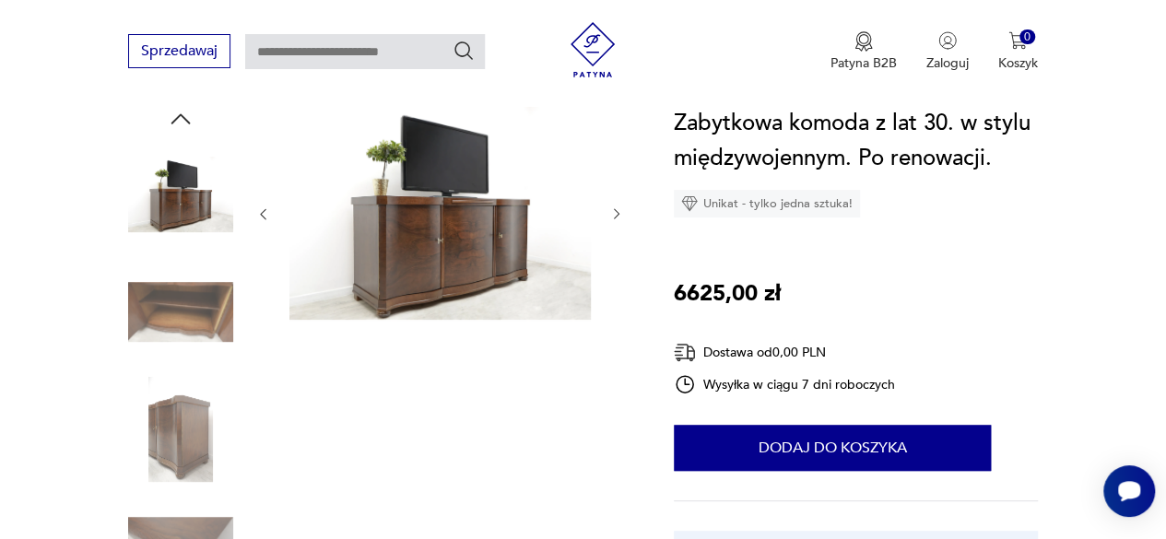
click at [612, 211] on icon "button" at bounding box center [616, 213] width 15 height 15
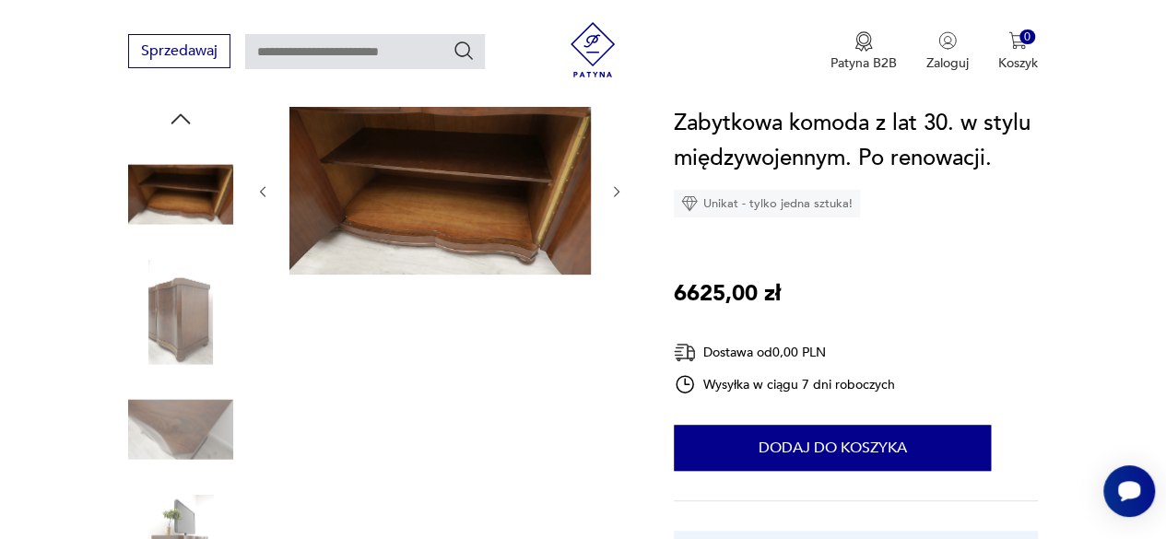
click at [612, 193] on icon "button" at bounding box center [616, 191] width 15 height 15
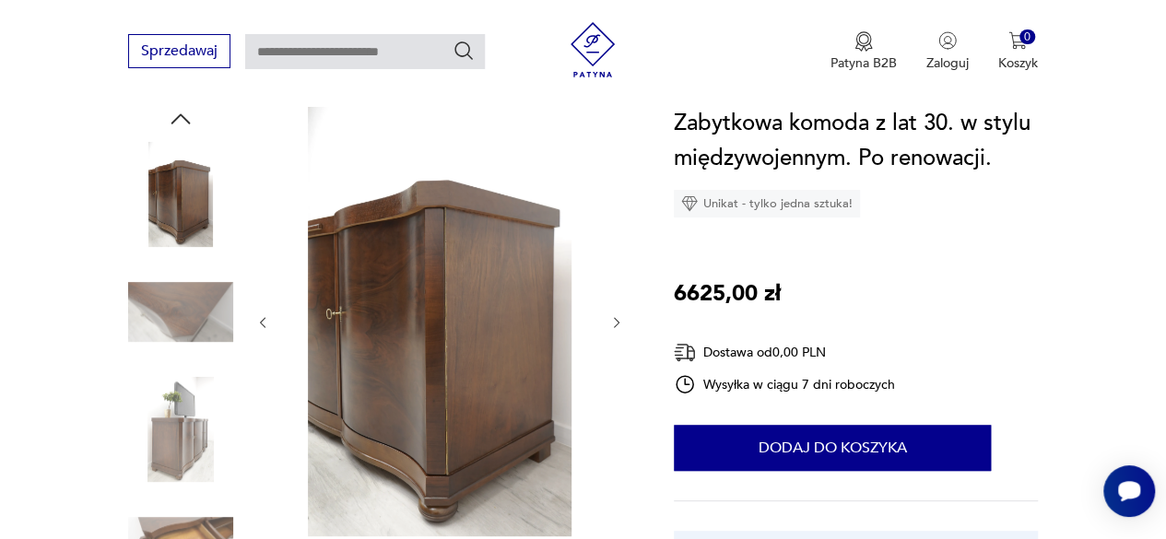
click at [615, 322] on icon "button" at bounding box center [616, 322] width 15 height 15
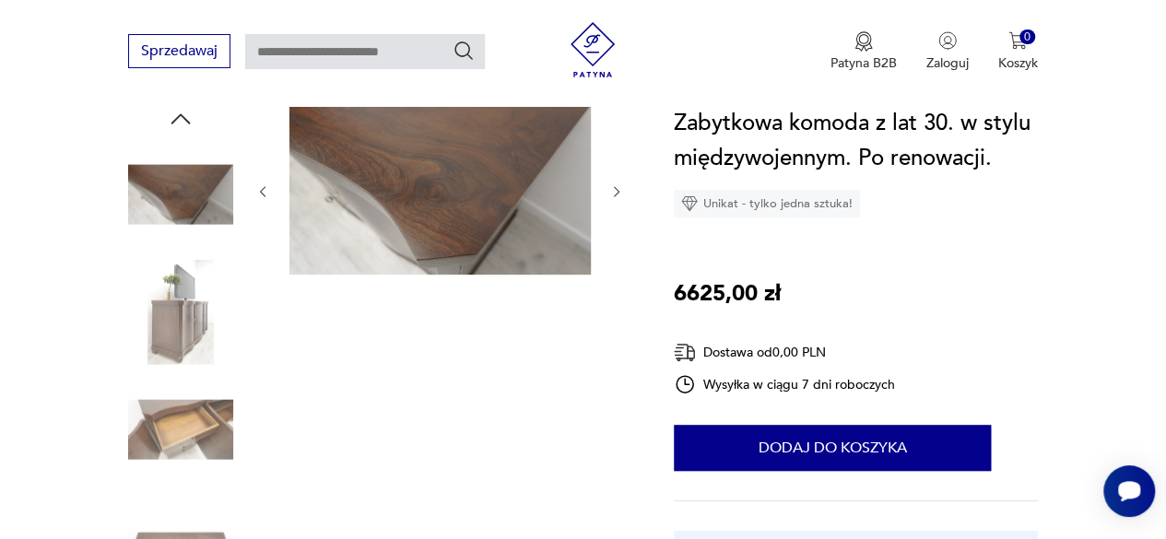
click at [611, 187] on icon "button" at bounding box center [616, 191] width 15 height 15
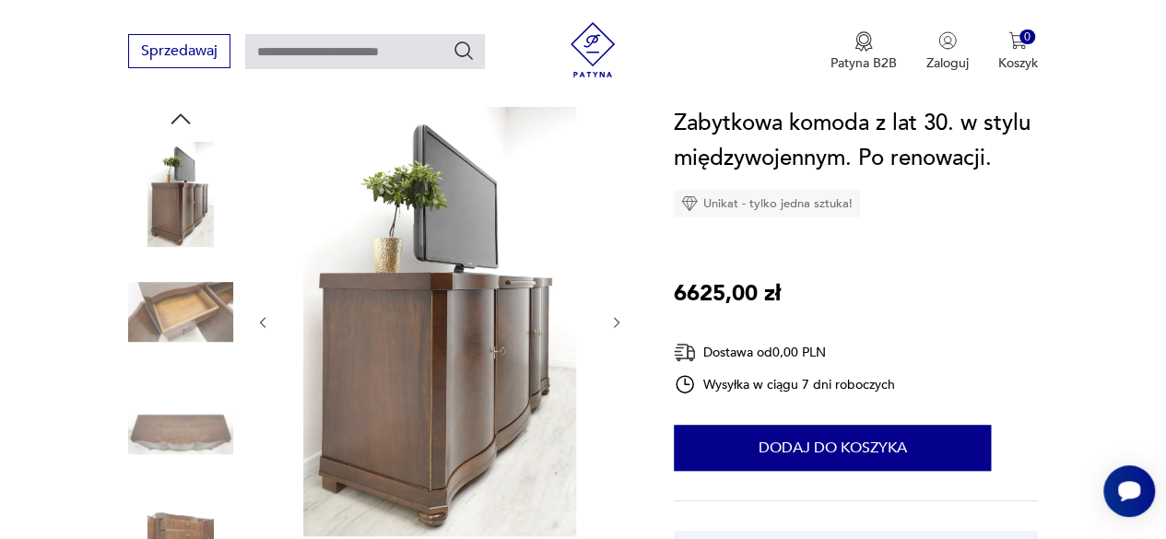
click at [603, 325] on div at bounding box center [439, 322] width 369 height 435
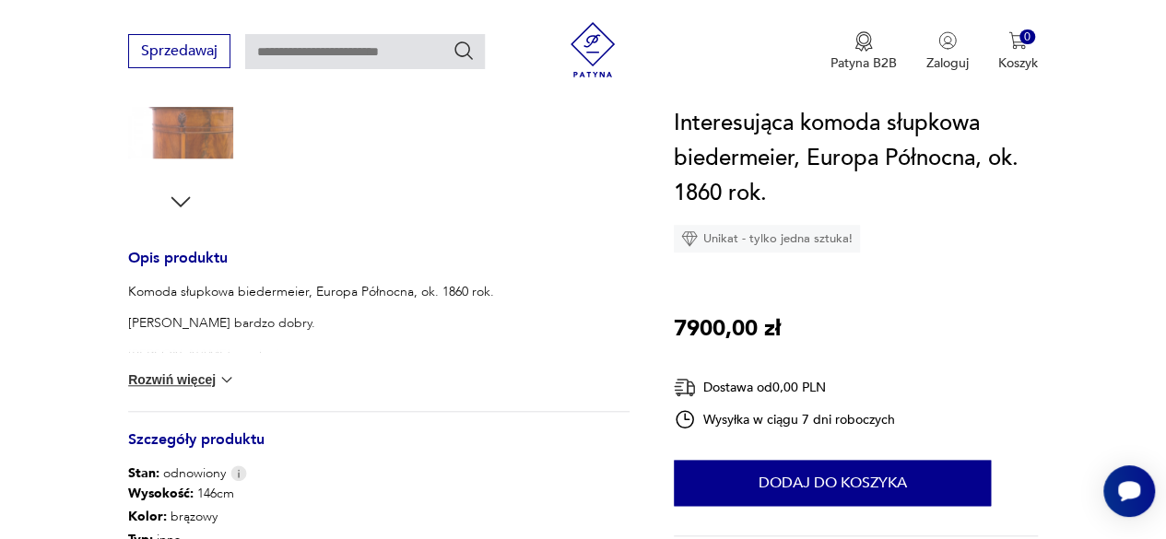
scroll to position [618, 0]
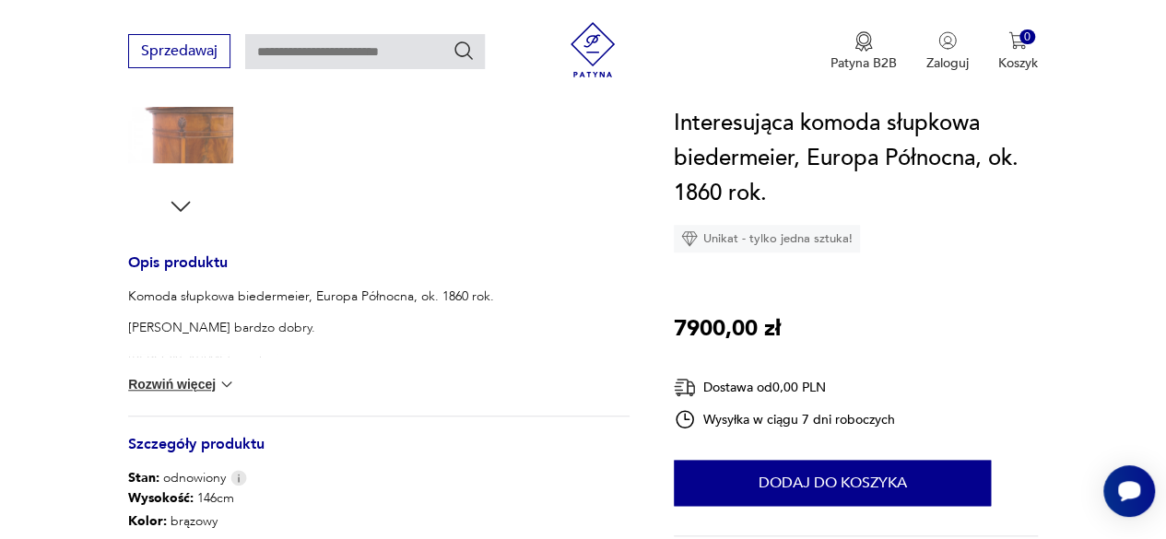
click at [182, 199] on icon "button" at bounding box center [181, 207] width 28 height 28
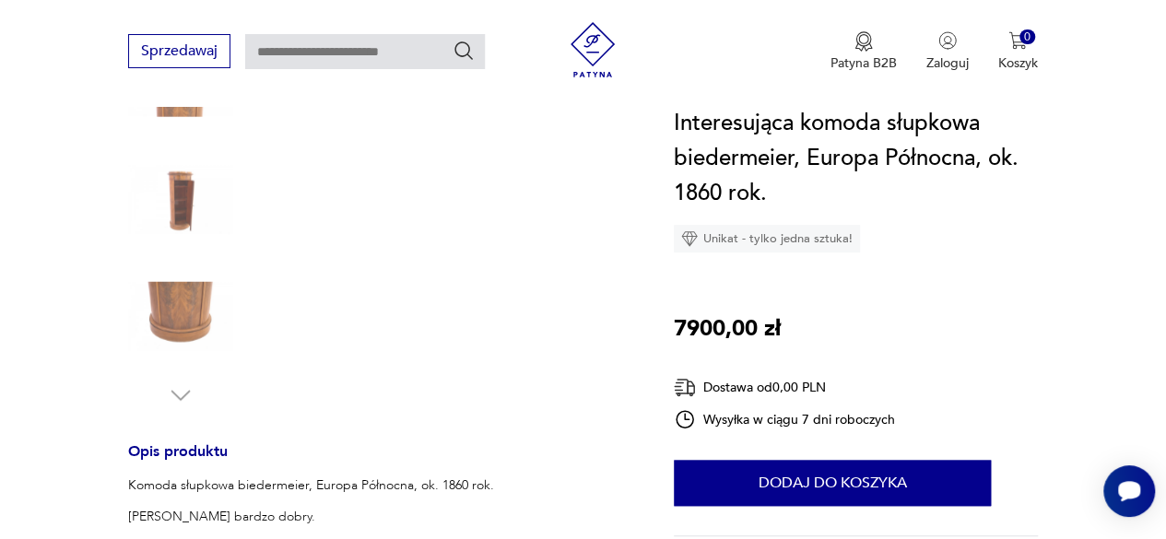
scroll to position [265, 0]
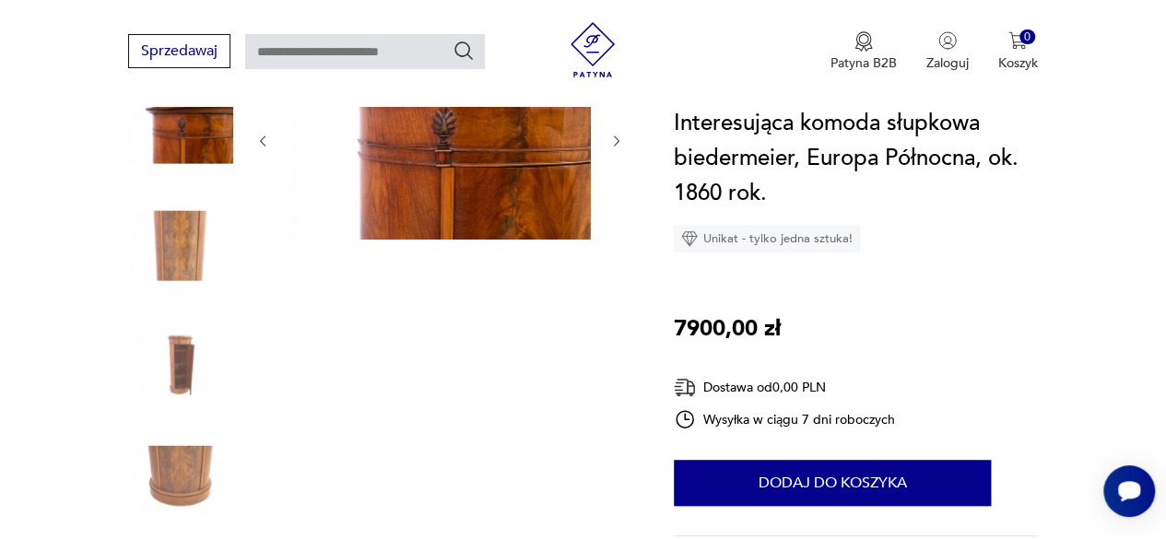
click at [181, 355] on img at bounding box center [180, 362] width 105 height 105
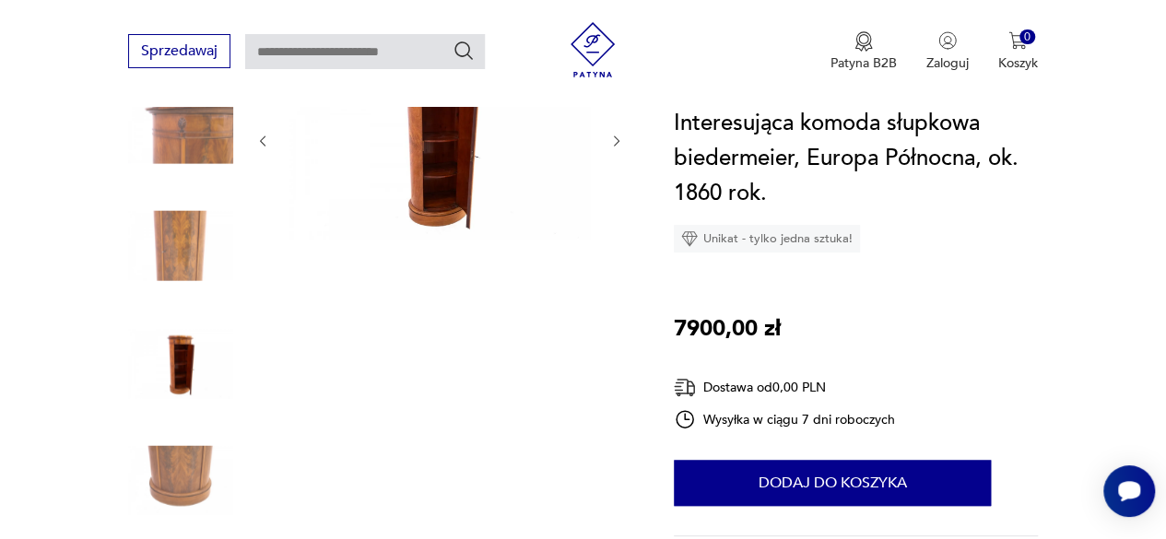
scroll to position [0, 0]
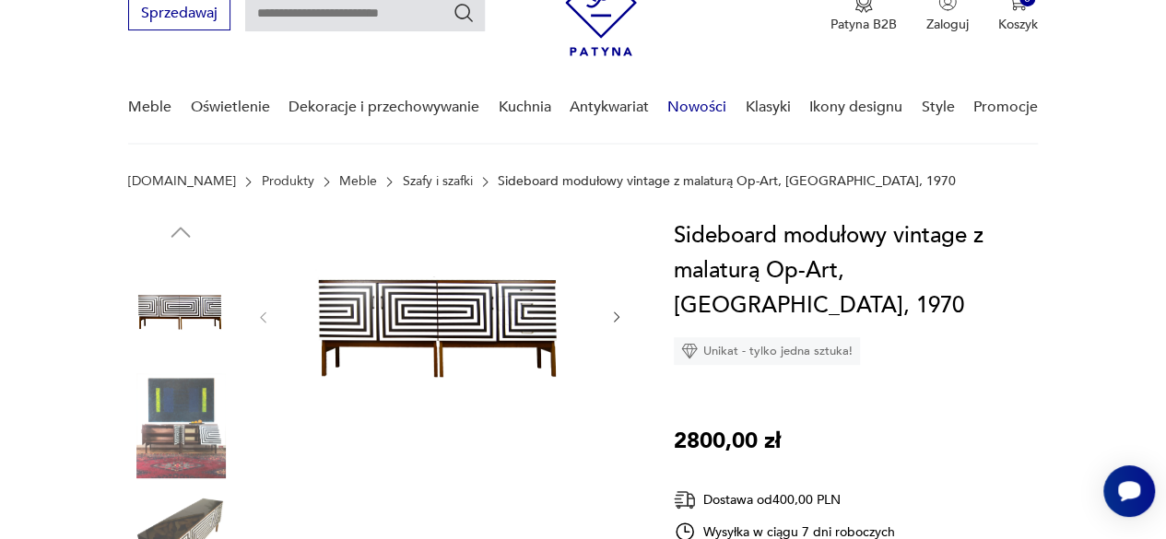
scroll to position [184, 0]
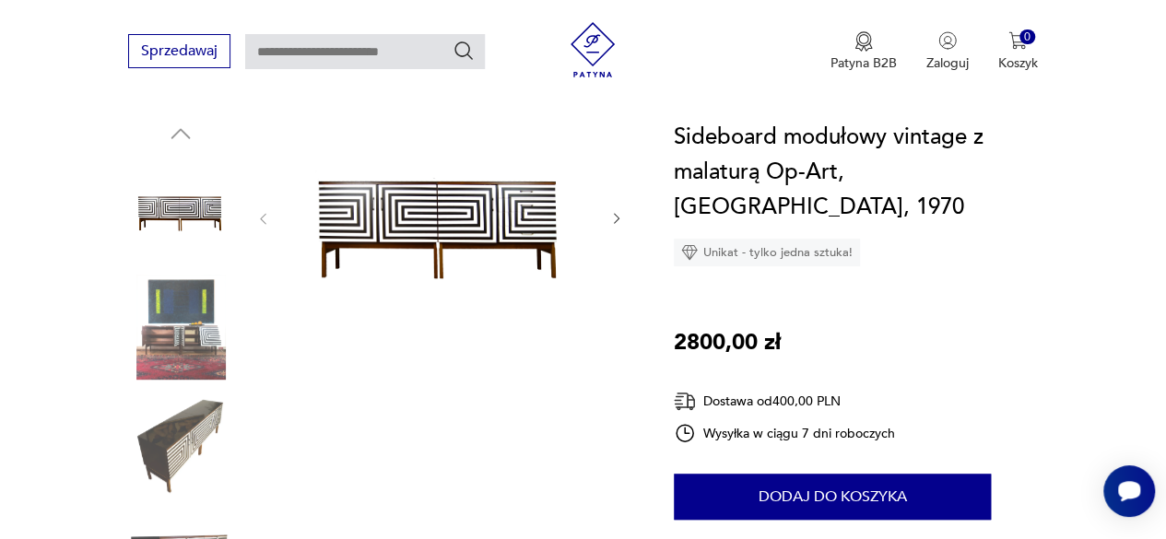
click at [614, 217] on icon "button" at bounding box center [616, 218] width 15 height 15
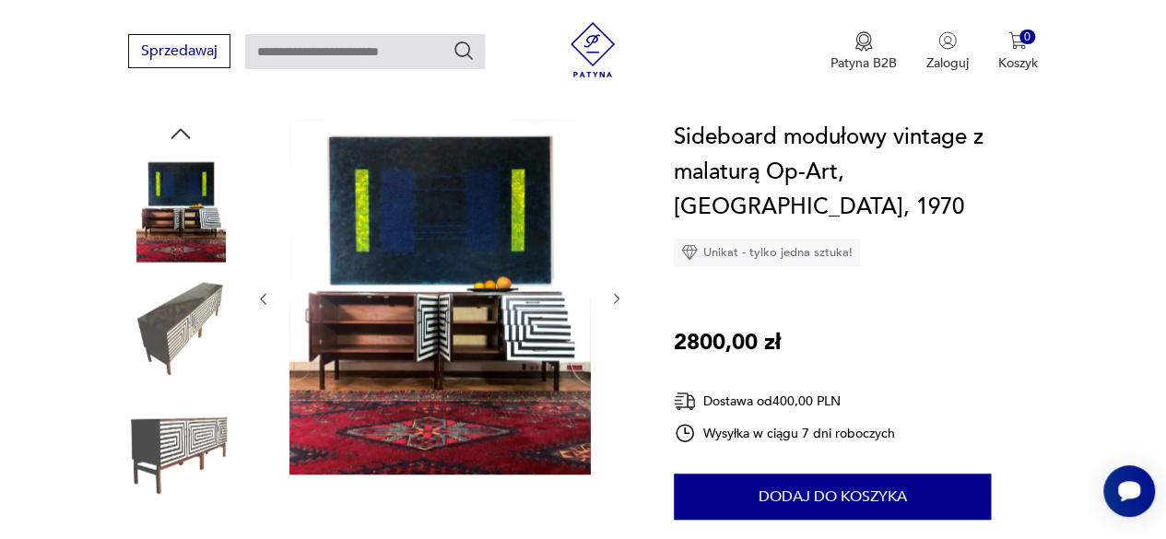
click at [611, 302] on icon "button" at bounding box center [616, 298] width 15 height 15
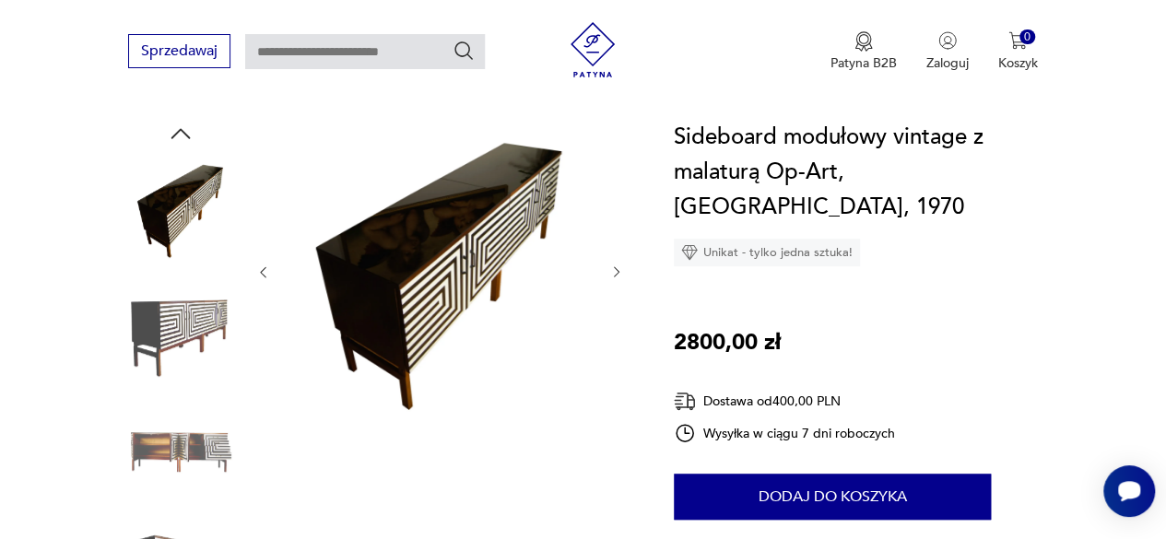
click at [613, 264] on icon "button" at bounding box center [616, 271] width 15 height 15
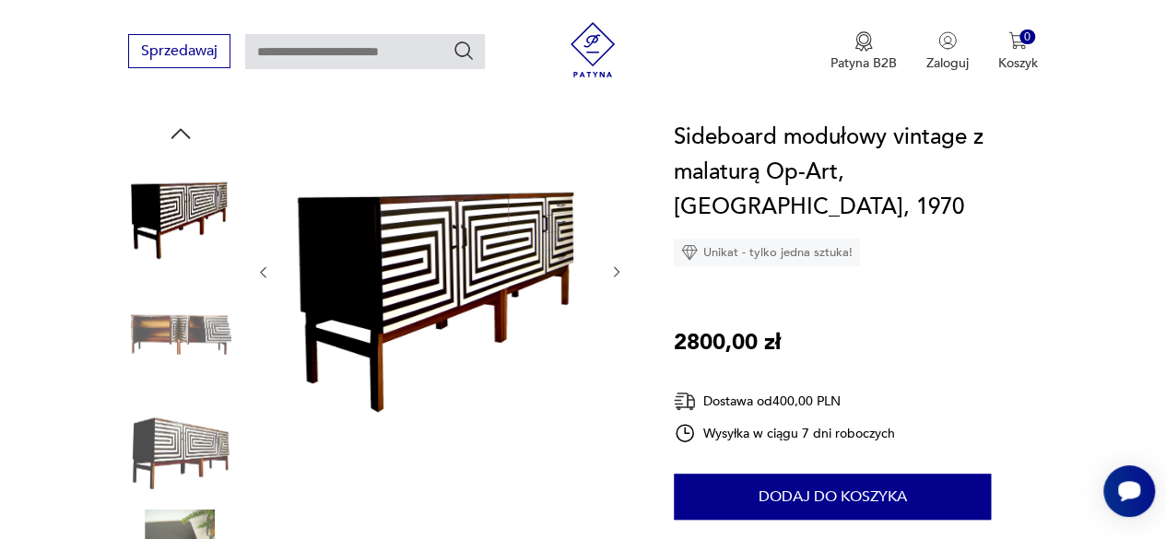
click at [182, 459] on img at bounding box center [180, 444] width 105 height 105
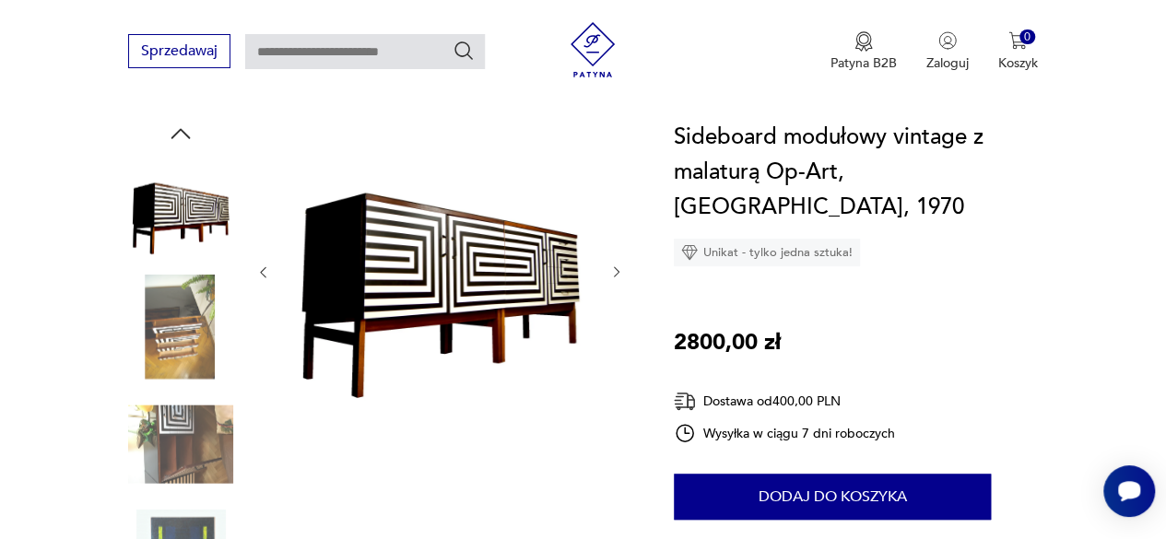
click at [189, 442] on img at bounding box center [180, 444] width 105 height 105
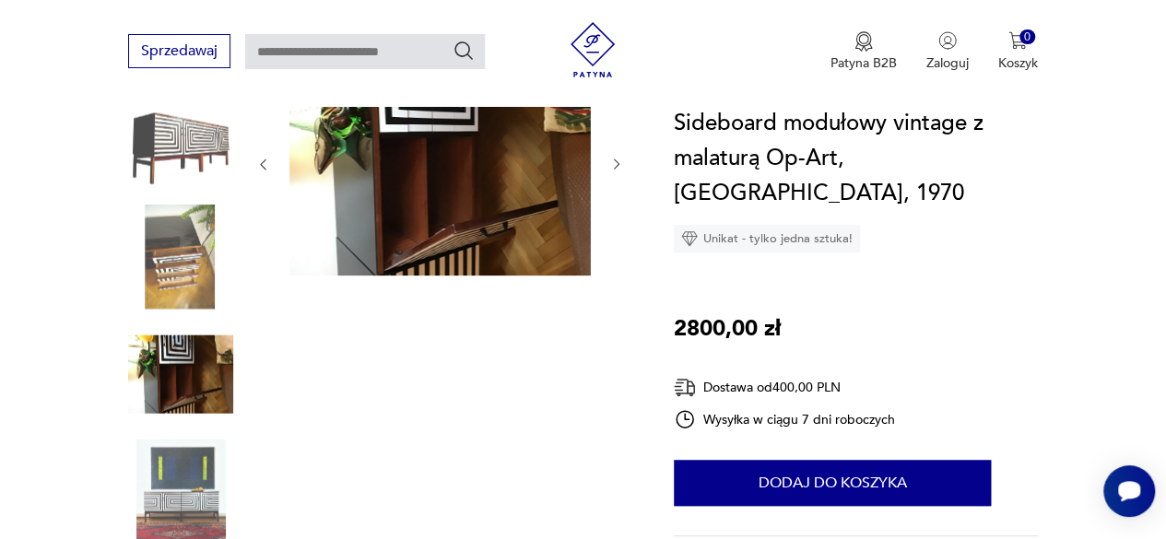
scroll to position [258, 0]
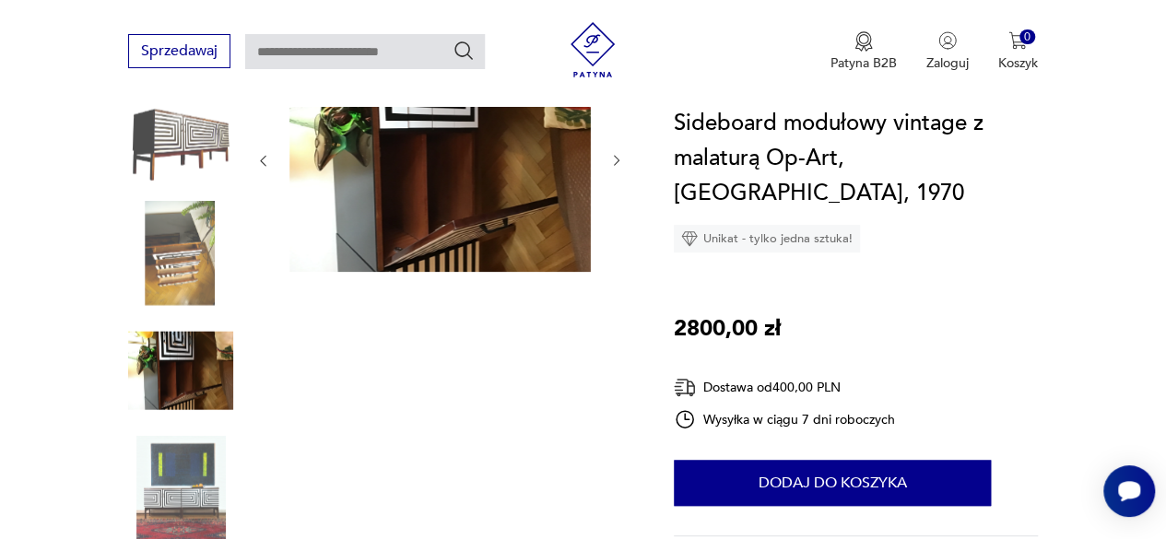
click at [189, 442] on img at bounding box center [180, 488] width 105 height 105
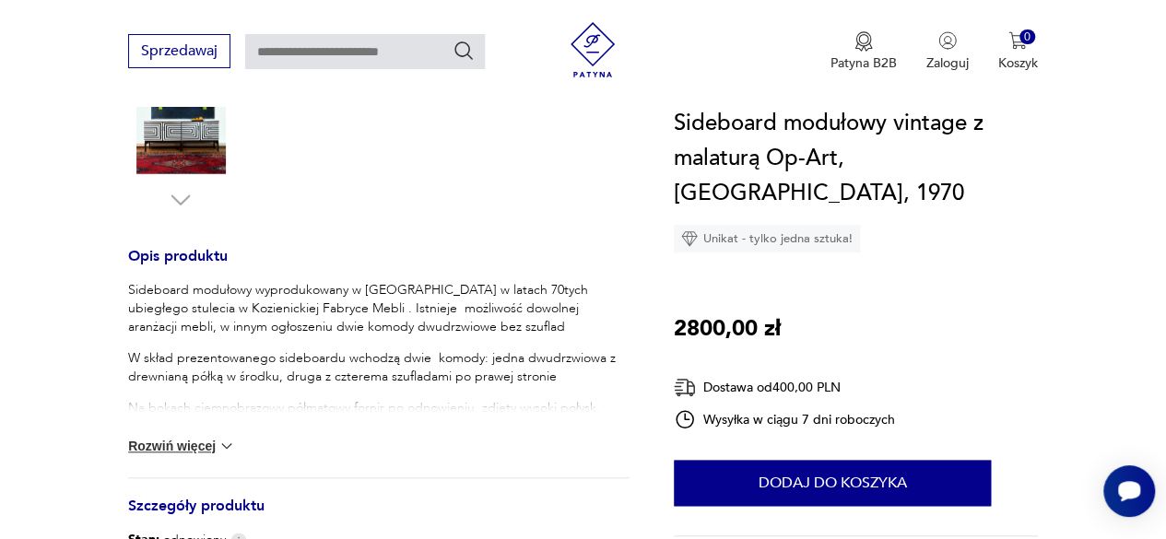
scroll to position [627, 0]
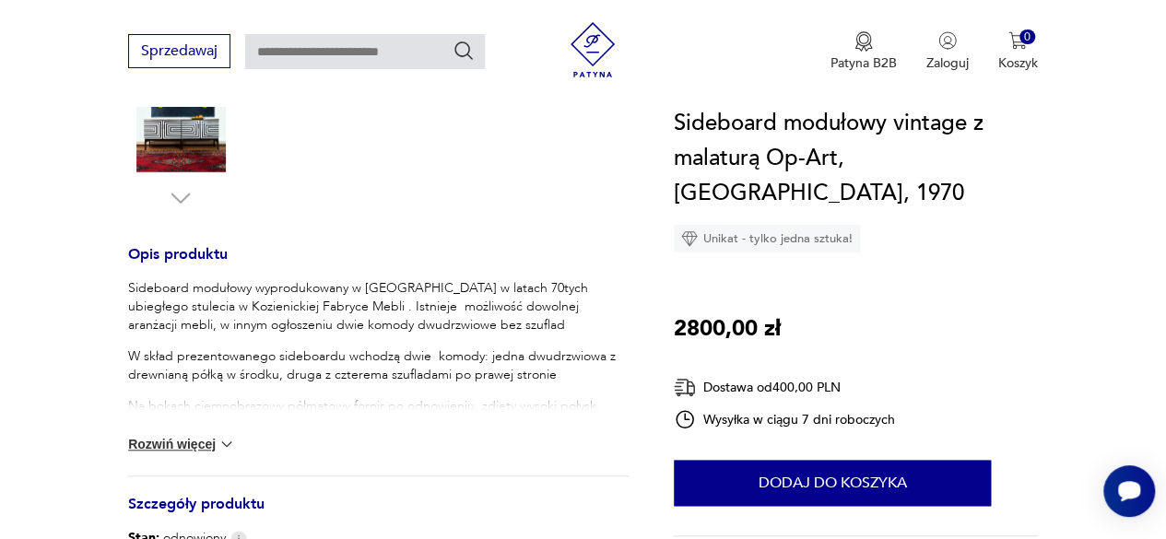
click at [193, 440] on button "Rozwiń więcej" at bounding box center [181, 444] width 107 height 18
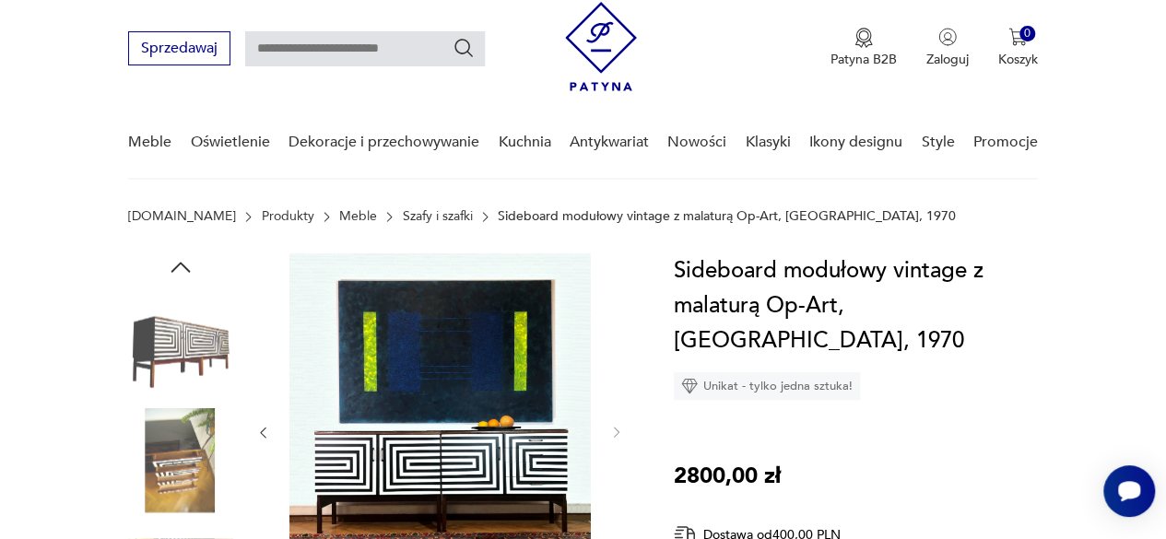
scroll to position [0, 0]
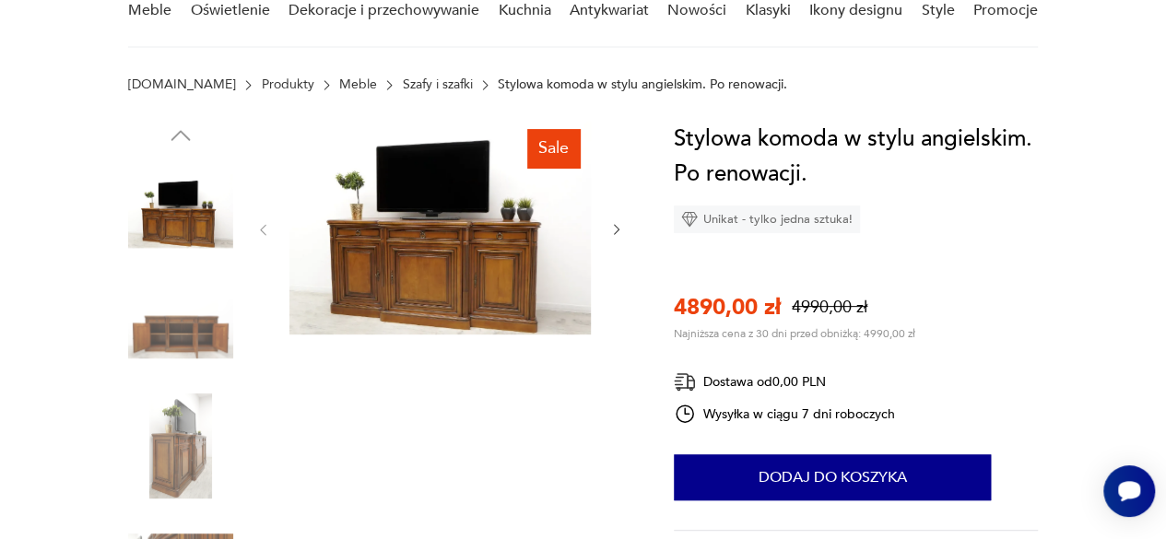
scroll to position [184, 0]
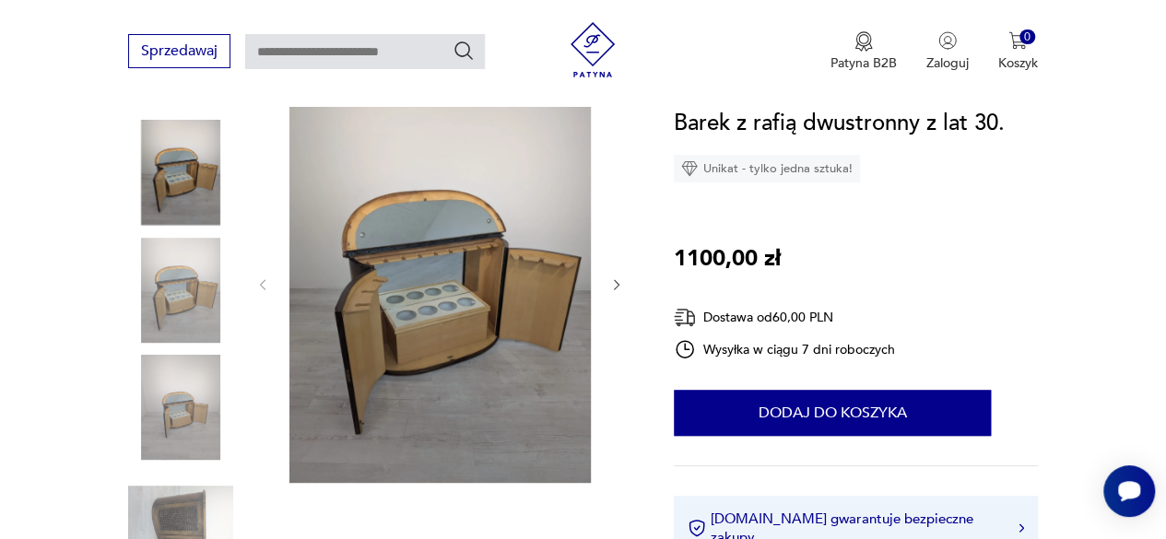
scroll to position [258, 0]
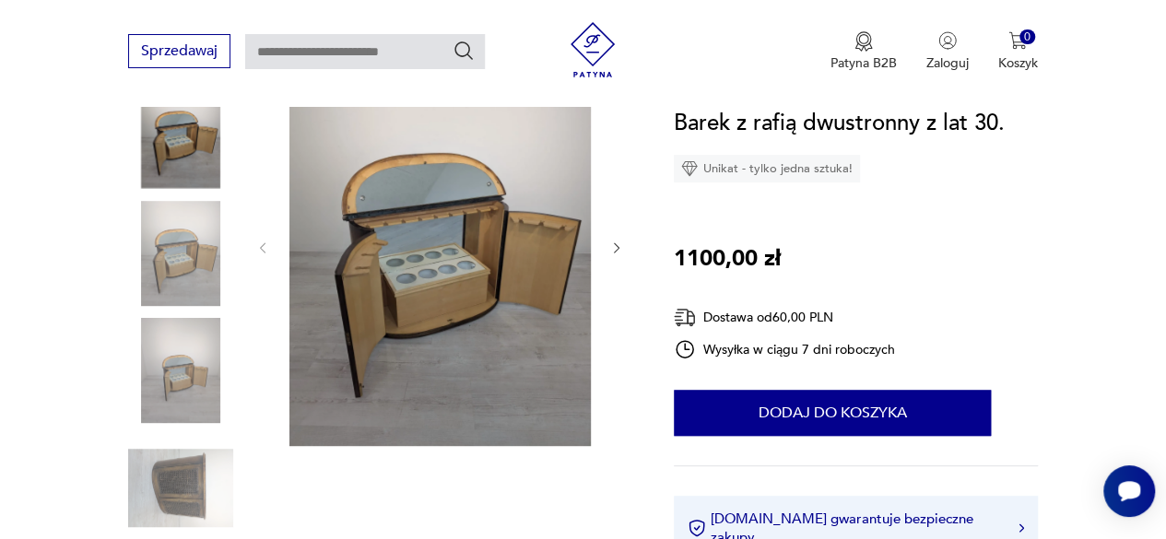
click at [194, 489] on img at bounding box center [180, 488] width 105 height 105
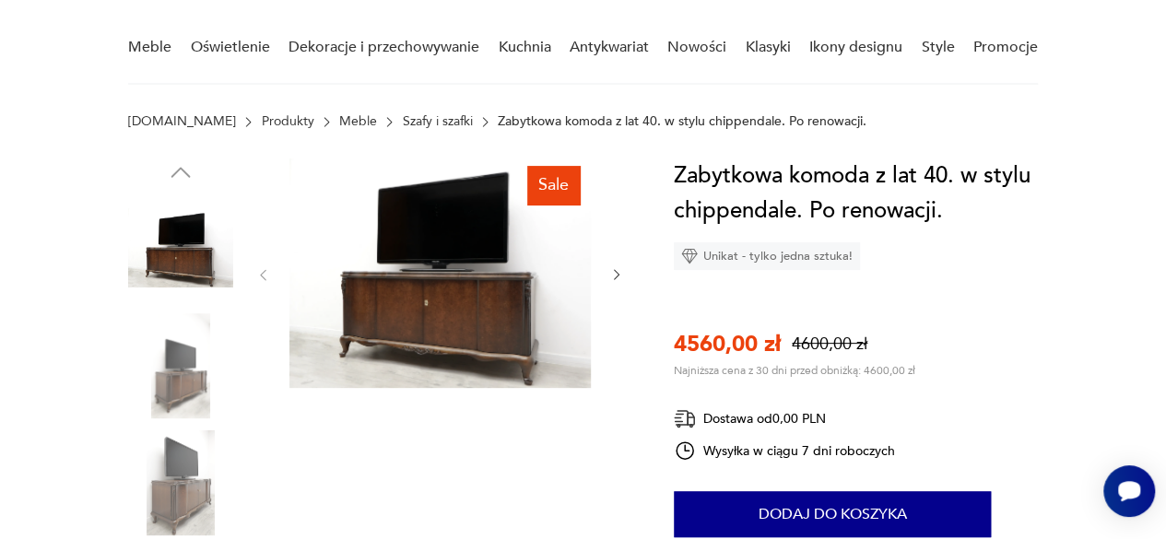
scroll to position [147, 0]
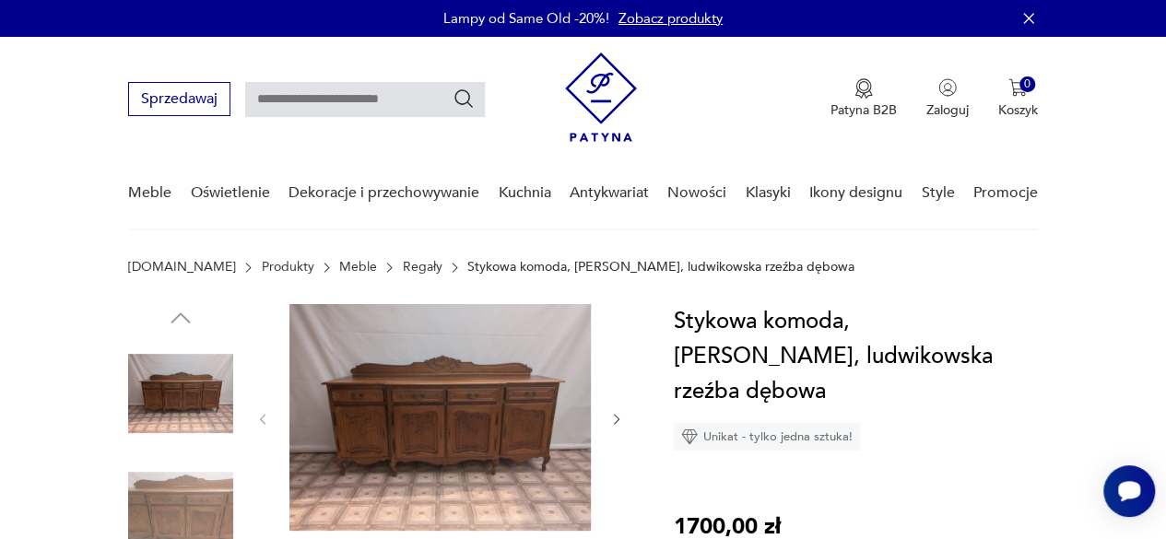
click at [612, 421] on icon "button" at bounding box center [616, 419] width 15 height 15
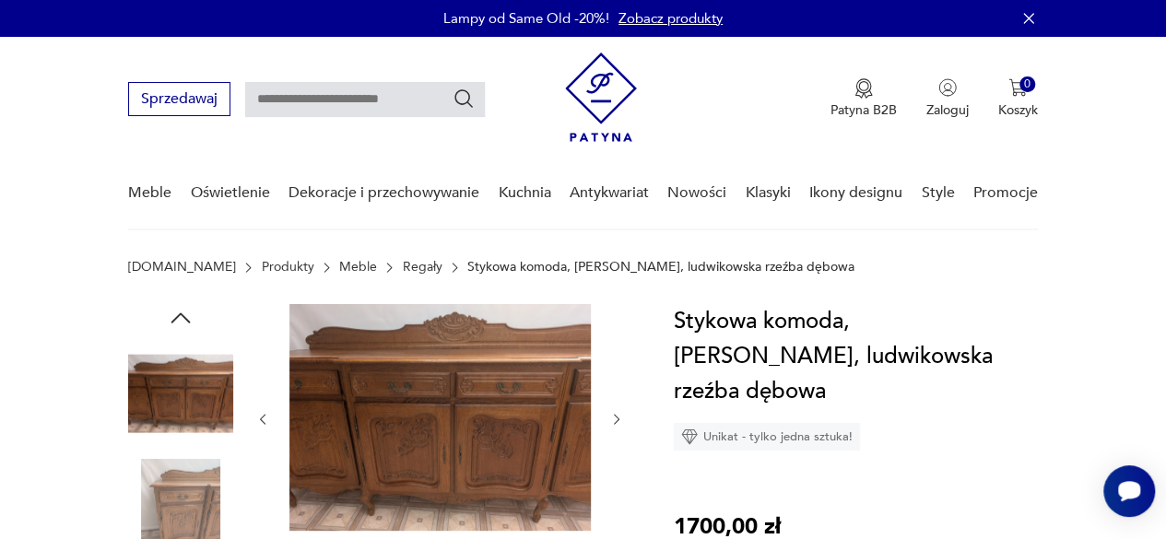
click at [612, 421] on icon "button" at bounding box center [616, 419] width 15 height 15
